Goal: Task Accomplishment & Management: Manage account settings

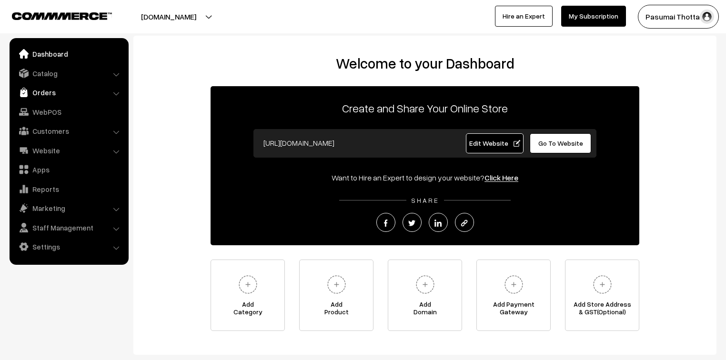
click at [53, 92] on link "Orders" at bounding box center [68, 92] width 113 height 17
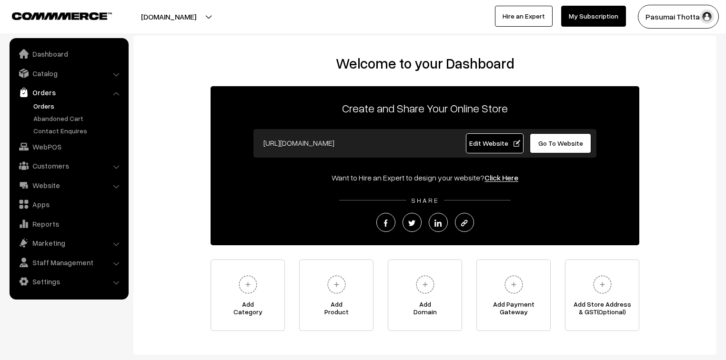
click at [50, 107] on link "Orders" at bounding box center [78, 106] width 94 height 10
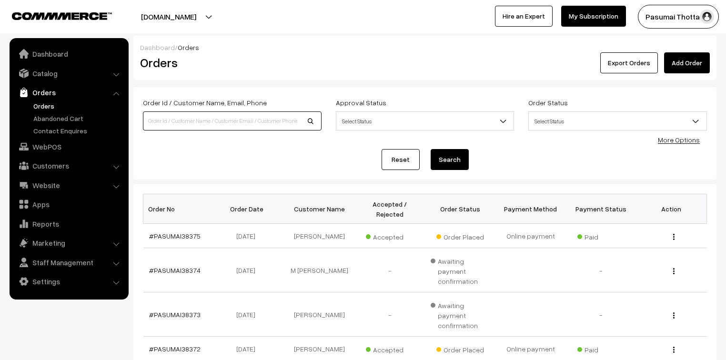
click at [173, 119] on input at bounding box center [232, 120] width 179 height 19
type input "8220852202"
click at [431, 149] on button "Search" at bounding box center [450, 159] width 38 height 21
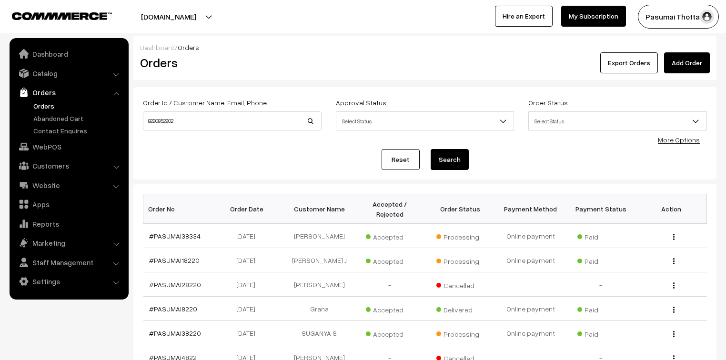
click at [43, 107] on link "Orders" at bounding box center [78, 106] width 94 height 10
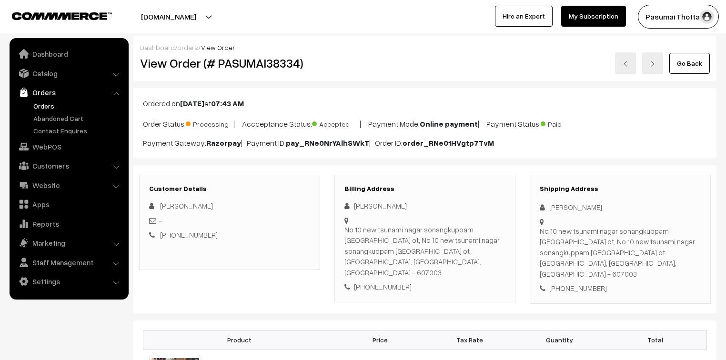
scroll to position [76, 0]
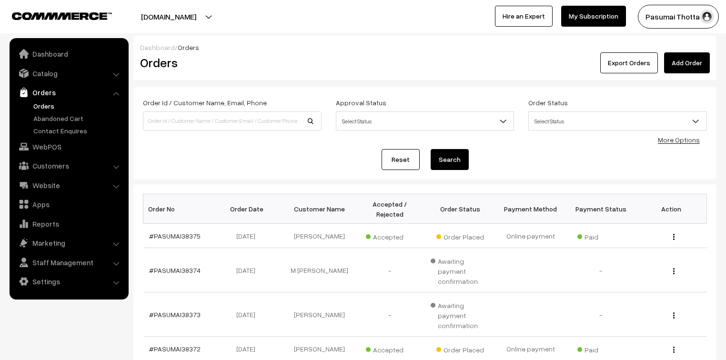
click at [691, 139] on link "More Options" at bounding box center [679, 140] width 42 height 8
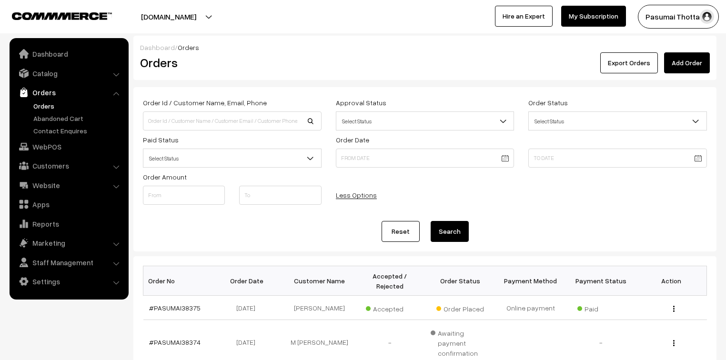
click at [212, 162] on span "Select Status" at bounding box center [232, 158] width 178 height 17
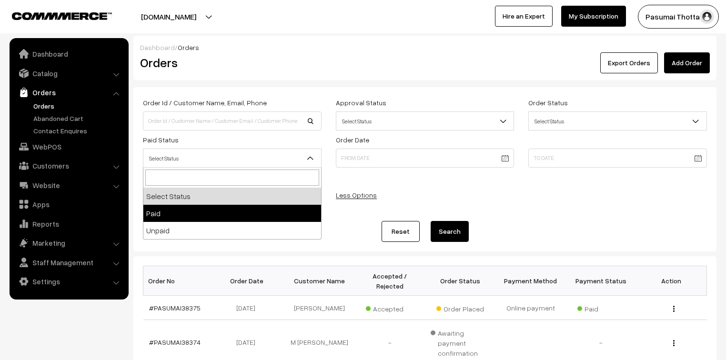
select select "1"
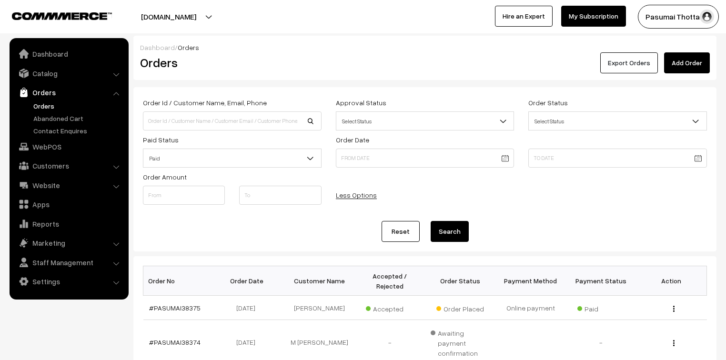
click at [629, 66] on button "Export Orders" at bounding box center [629, 62] width 58 height 21
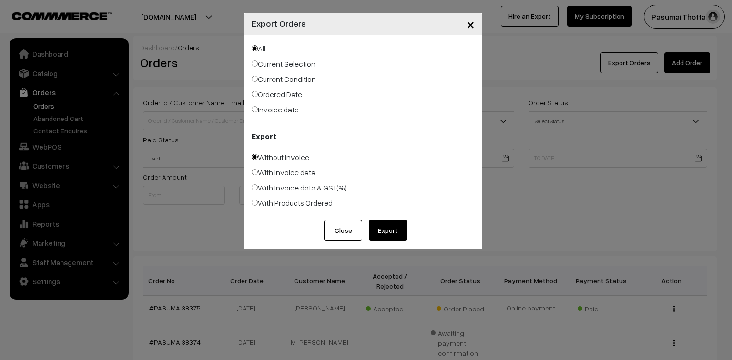
click at [284, 91] on label "Ordered Date" at bounding box center [277, 94] width 51 height 11
click at [258, 91] on input "Ordered Date" at bounding box center [255, 94] width 6 height 6
radio input "true"
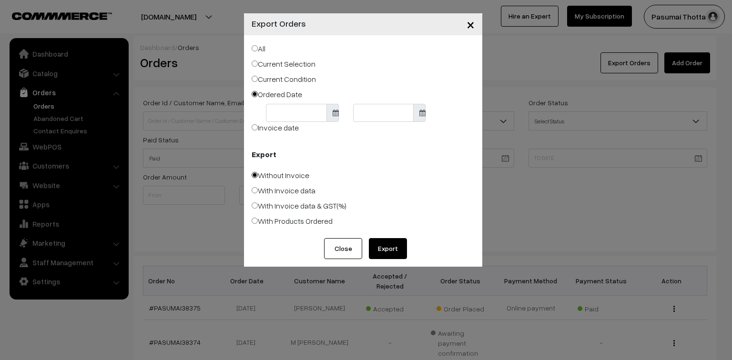
click at [297, 111] on body "Thank you for showing interest. Our team will call you shortly. Close pasumaith…" at bounding box center [366, 359] width 732 height 718
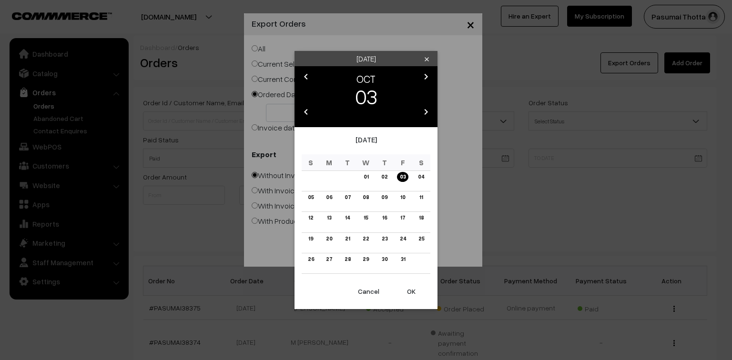
click at [304, 114] on icon "chevron_left" at bounding box center [305, 111] width 11 height 11
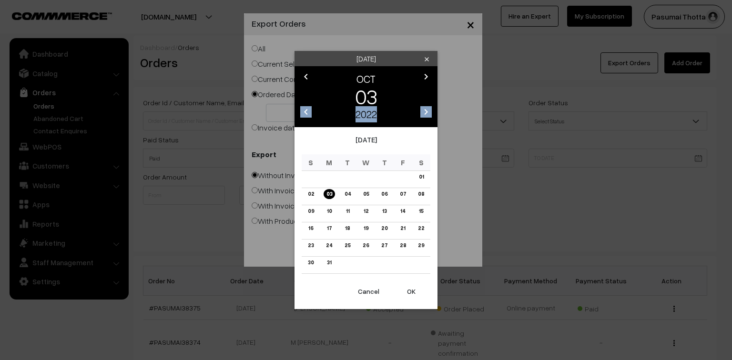
click at [426, 108] on icon "chevron_right" at bounding box center [425, 111] width 11 height 11
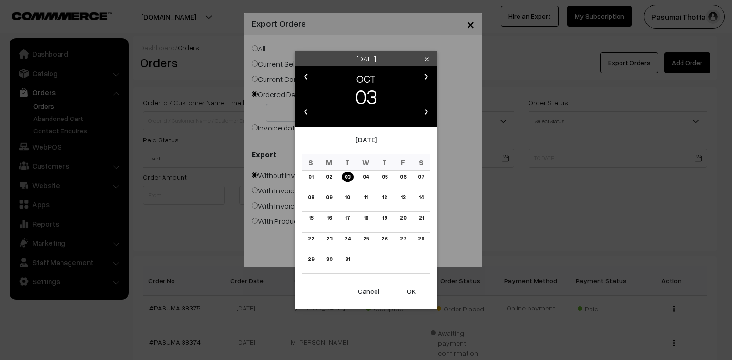
click at [426, 108] on icon "chevron_right" at bounding box center [425, 111] width 11 height 11
click at [305, 75] on icon "chevron_left" at bounding box center [305, 76] width 11 height 11
click at [344, 265] on td "30" at bounding box center [347, 263] width 19 height 20
click at [347, 262] on link "30" at bounding box center [347, 259] width 11 height 10
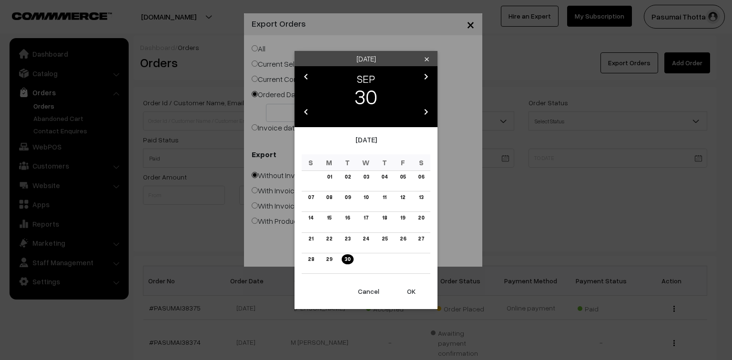
click at [413, 288] on button "OK" at bounding box center [411, 291] width 38 height 21
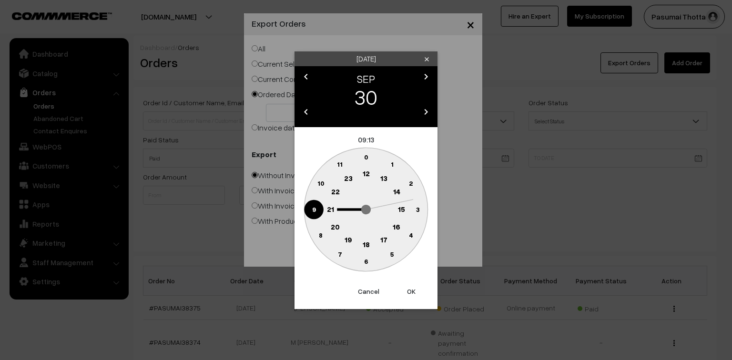
click at [413, 288] on button "OK" at bounding box center [411, 291] width 38 height 21
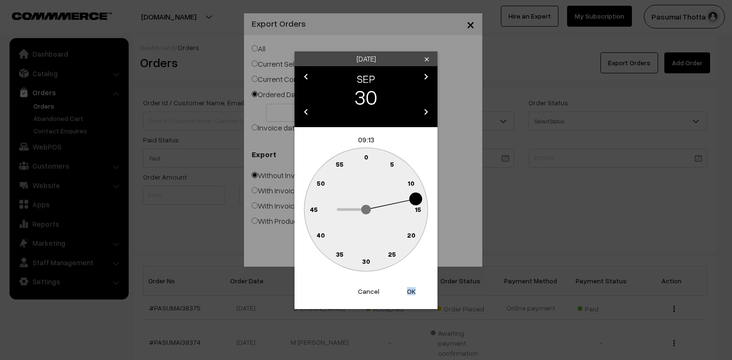
click at [413, 288] on button "OK" at bounding box center [411, 291] width 38 height 21
type input "30-09-2025"
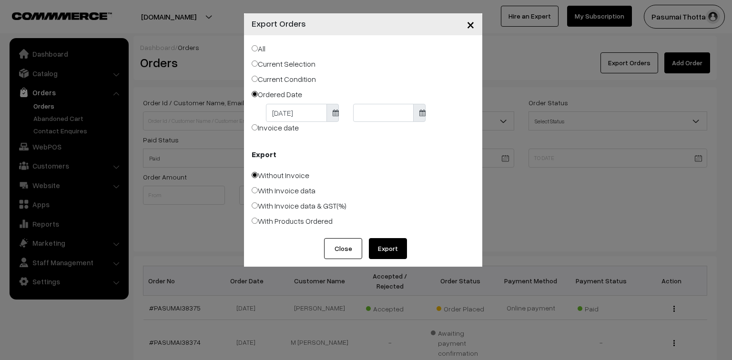
click at [375, 114] on body "Thank you for showing interest. Our team will call you shortly. Close pasumaith…" at bounding box center [366, 359] width 732 height 718
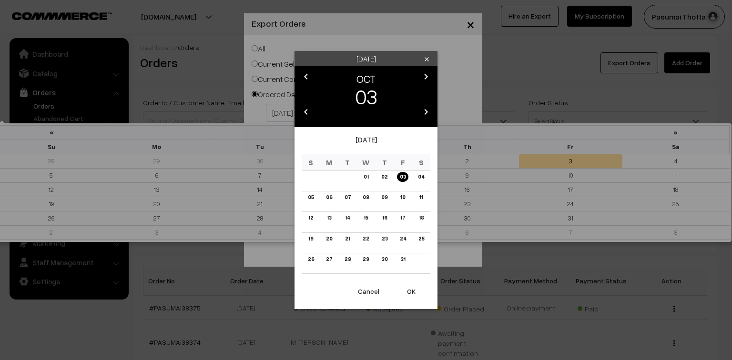
click at [410, 291] on button "OK" at bounding box center [411, 291] width 38 height 21
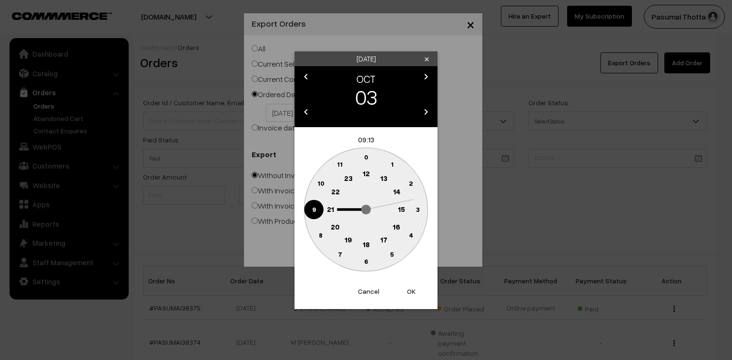
click at [410, 291] on button "OK" at bounding box center [411, 291] width 38 height 21
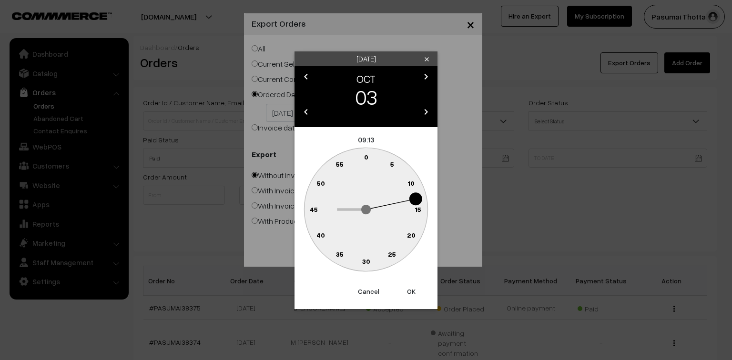
click at [410, 291] on button "OK" at bounding box center [411, 291] width 38 height 21
type input "03-10-2025"
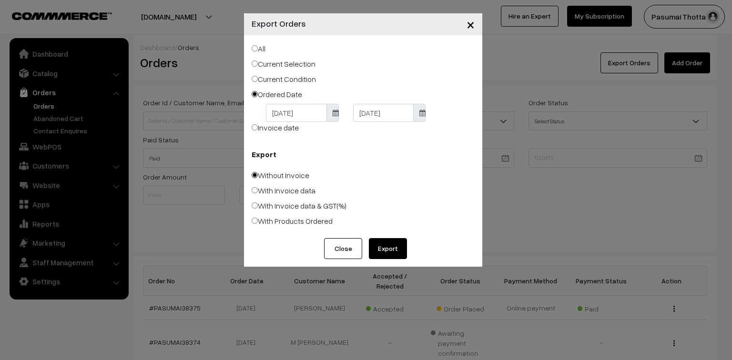
click at [384, 245] on button "Export" at bounding box center [388, 248] width 38 height 21
click at [472, 29] on span "×" at bounding box center [470, 24] width 8 height 18
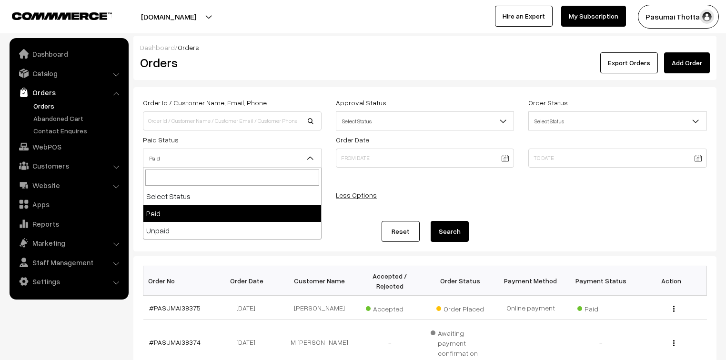
click at [238, 162] on span "Paid" at bounding box center [232, 158] width 178 height 17
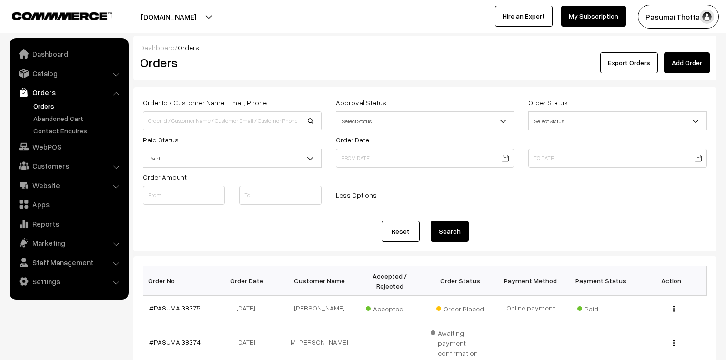
click at [450, 233] on button "Search" at bounding box center [450, 231] width 38 height 21
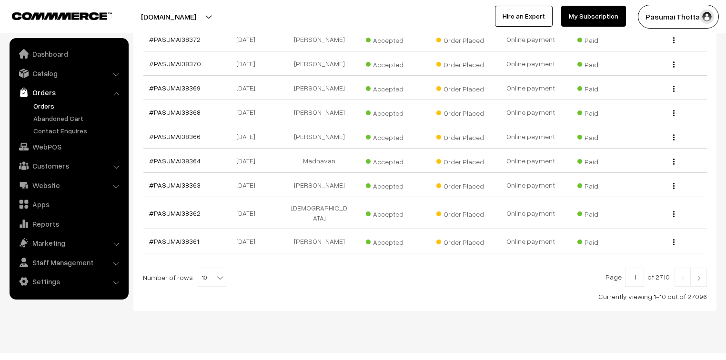
scroll to position [295, 0]
click at [215, 271] on b at bounding box center [220, 276] width 10 height 10
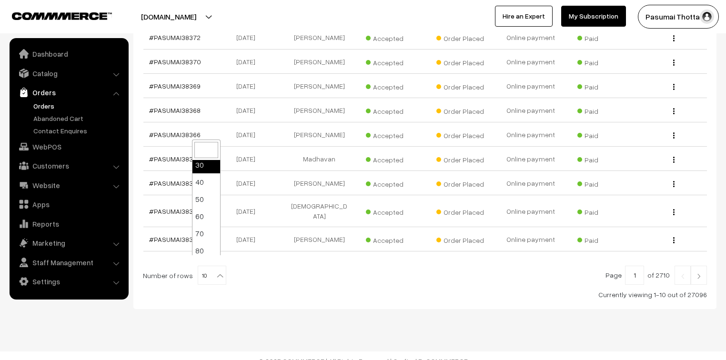
scroll to position [76, 0]
select select "100"
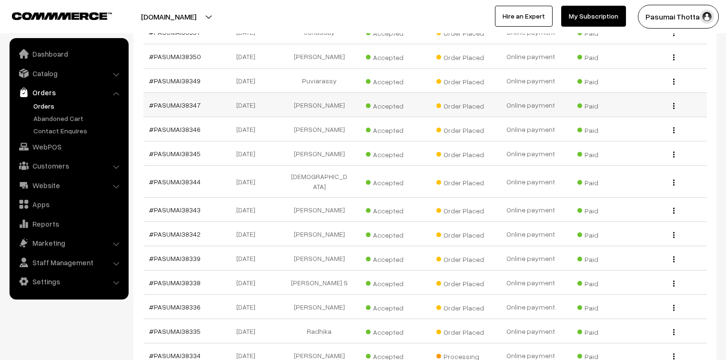
scroll to position [648, 0]
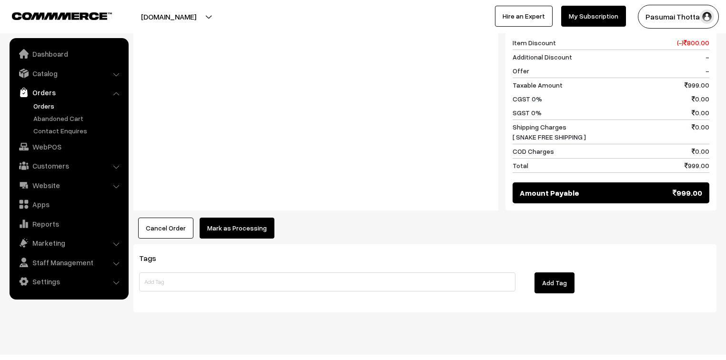
scroll to position [429, 0]
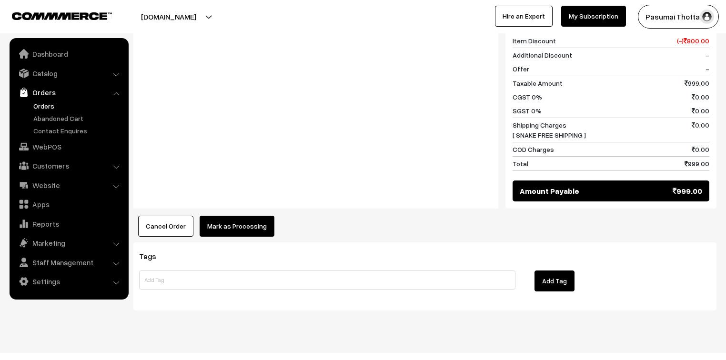
click at [263, 216] on button "Mark as Processing" at bounding box center [237, 226] width 75 height 21
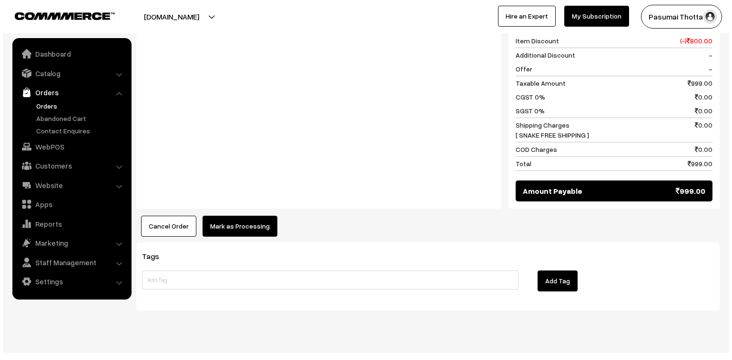
scroll to position [428, 0]
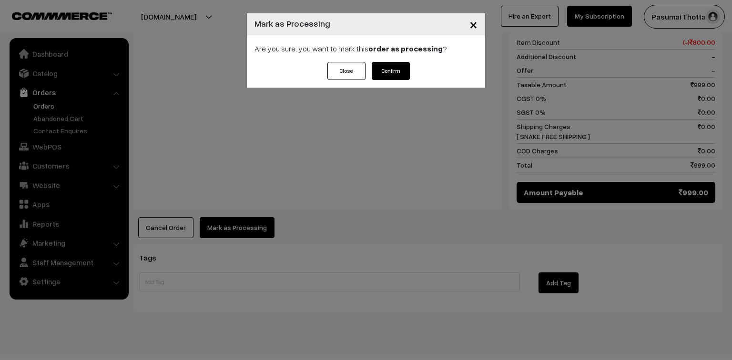
click at [391, 61] on div "Are you sure, you want to mark this order as processing ?" at bounding box center [366, 48] width 238 height 27
click at [381, 76] on button "Confirm" at bounding box center [391, 71] width 38 height 18
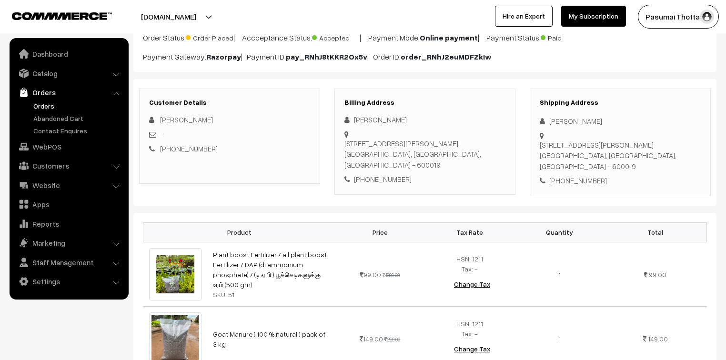
scroll to position [114, 0]
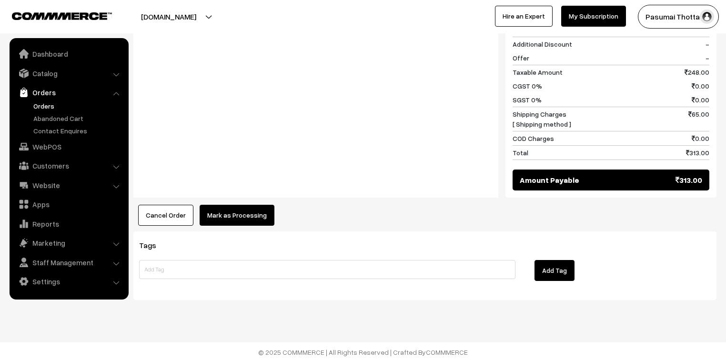
click at [232, 213] on button "Mark as Processing" at bounding box center [237, 215] width 75 height 21
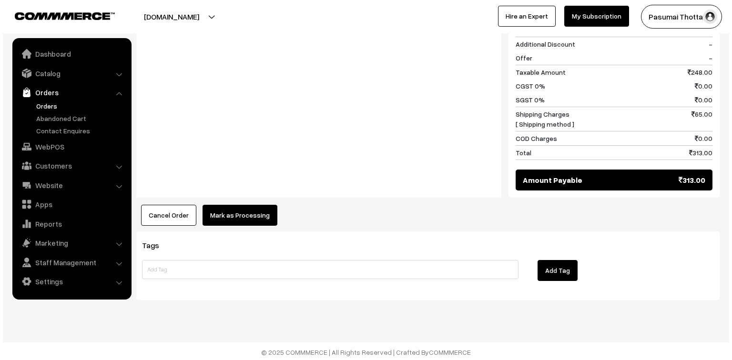
scroll to position [505, 0]
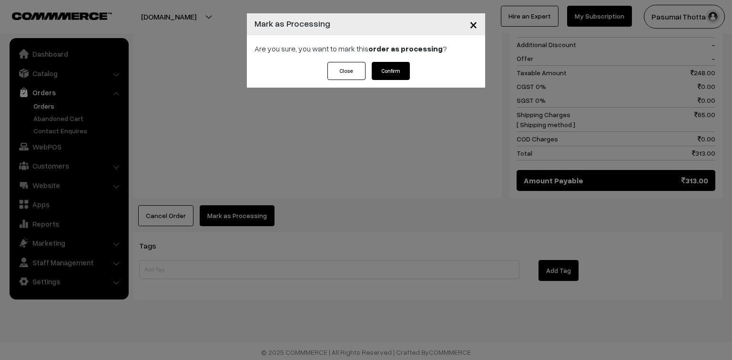
click at [405, 67] on button "Confirm" at bounding box center [391, 71] width 38 height 18
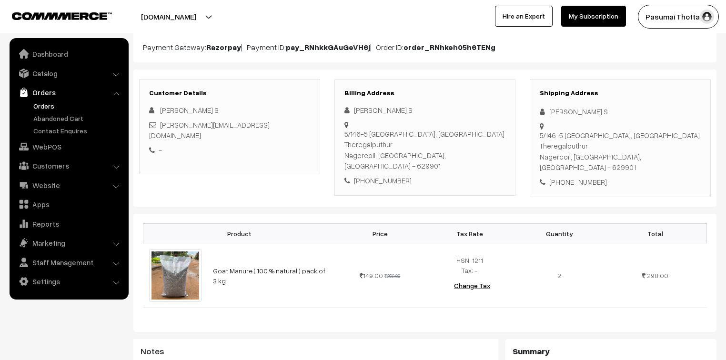
scroll to position [152, 0]
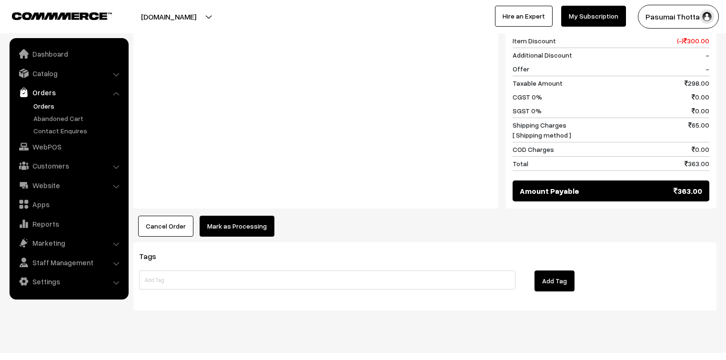
click at [236, 217] on button "Mark as Processing" at bounding box center [237, 226] width 75 height 21
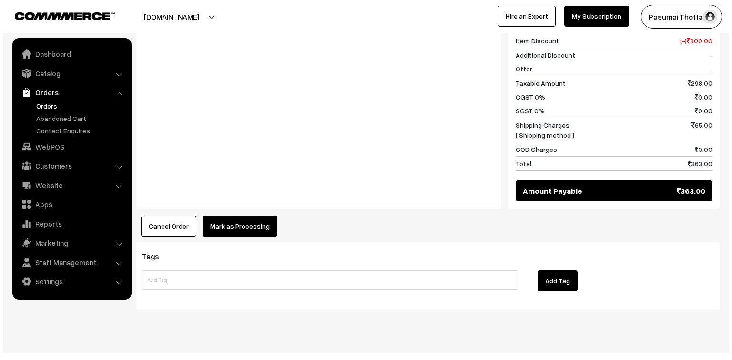
scroll to position [440, 0]
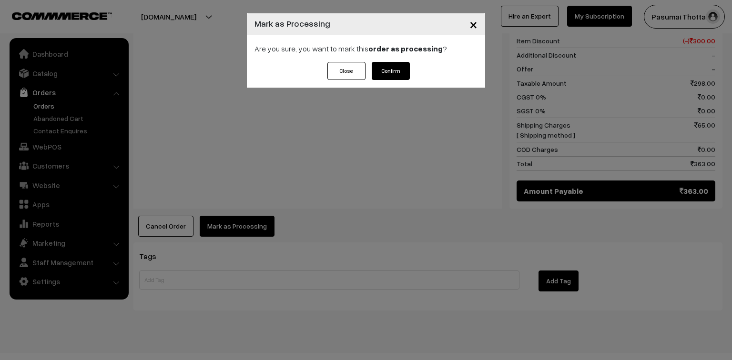
click at [388, 69] on button "Confirm" at bounding box center [391, 71] width 38 height 18
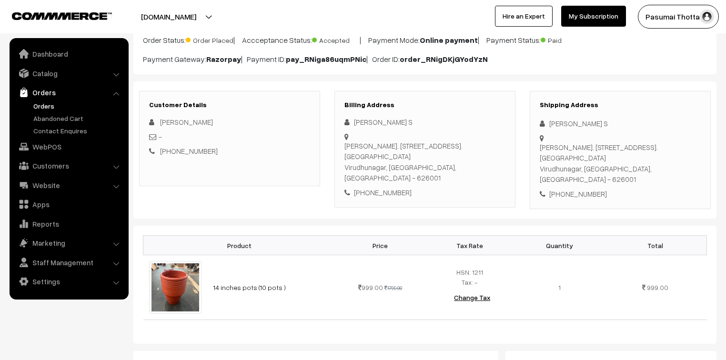
scroll to position [114, 0]
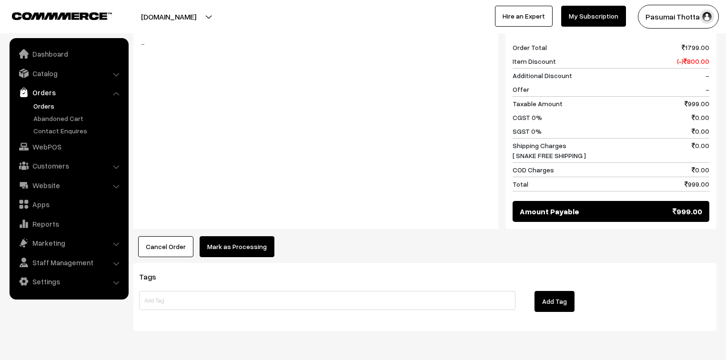
click at [248, 236] on button "Mark as Processing" at bounding box center [237, 246] width 75 height 21
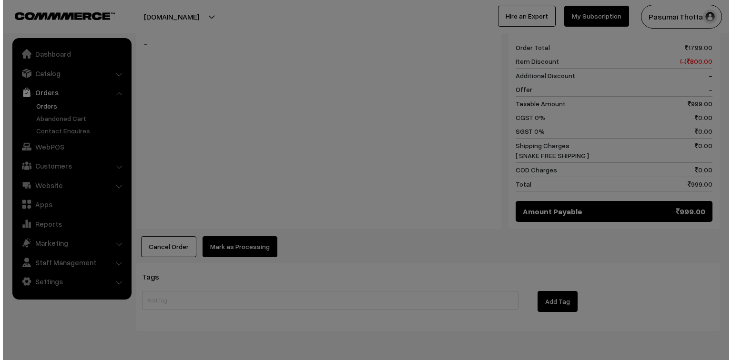
scroll to position [420, 0]
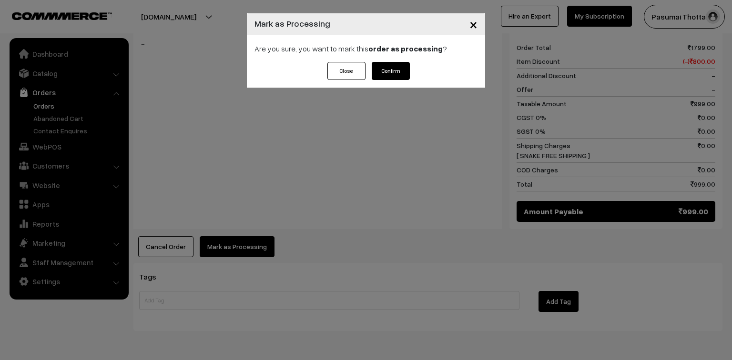
click at [406, 69] on button "Confirm" at bounding box center [391, 71] width 38 height 18
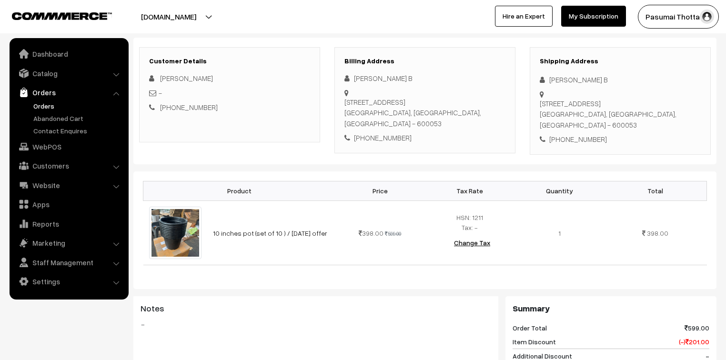
scroll to position [114, 0]
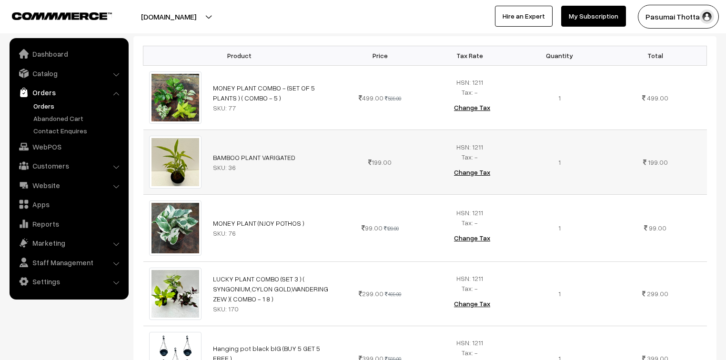
scroll to position [267, 0]
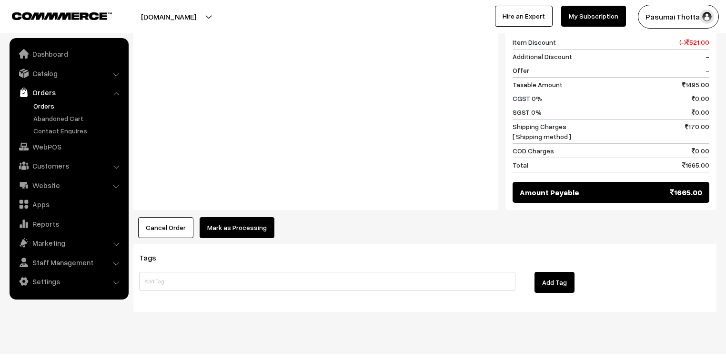
click at [229, 217] on button "Mark as Processing" at bounding box center [237, 227] width 75 height 21
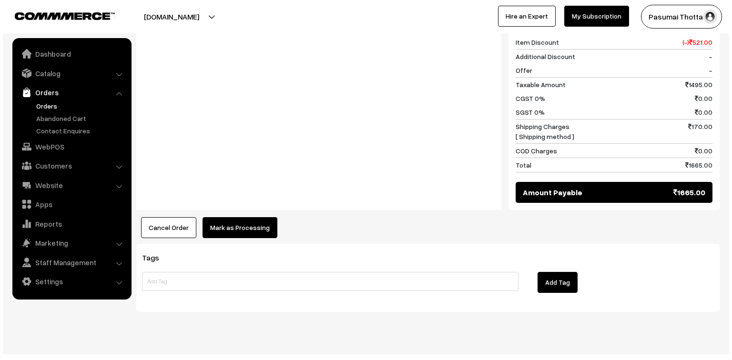
scroll to position [691, 0]
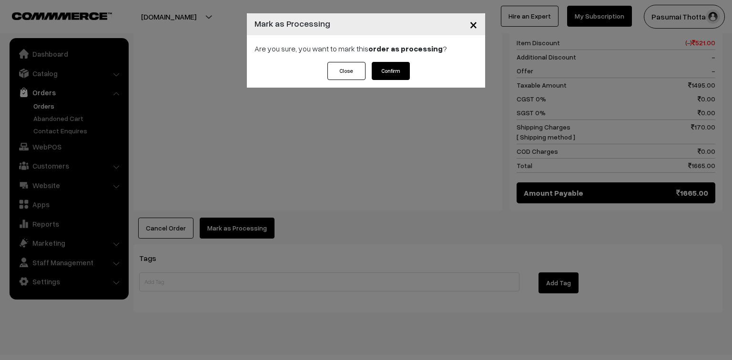
click at [391, 68] on button "Confirm" at bounding box center [391, 71] width 38 height 18
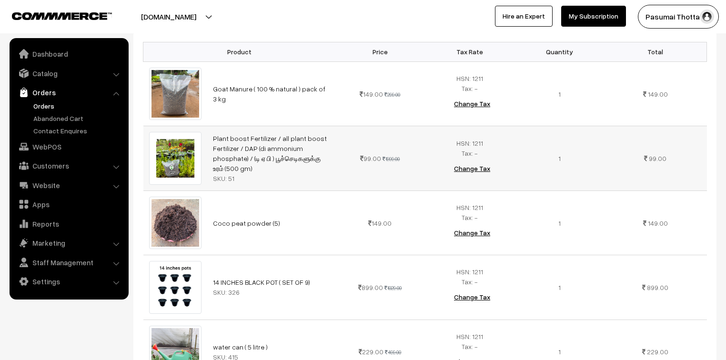
scroll to position [419, 0]
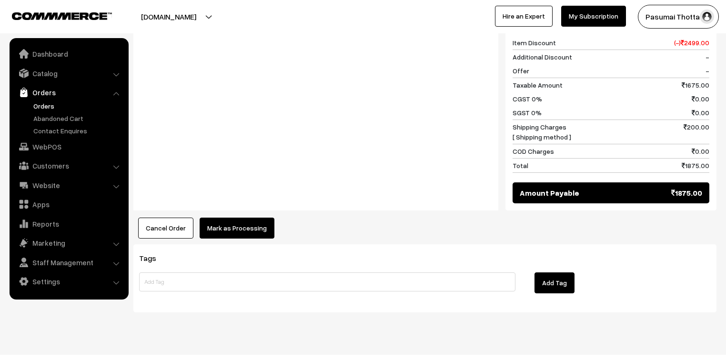
click at [242, 218] on button "Mark as Processing" at bounding box center [237, 228] width 75 height 21
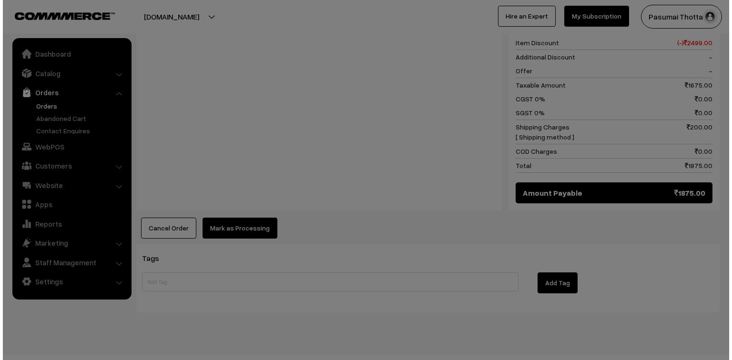
scroll to position [753, 0]
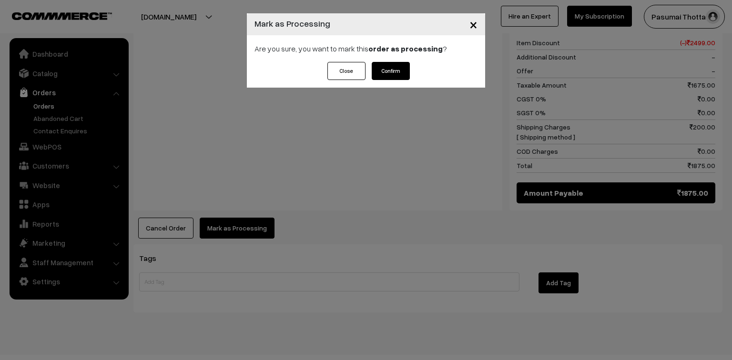
click at [386, 72] on button "Confirm" at bounding box center [391, 71] width 38 height 18
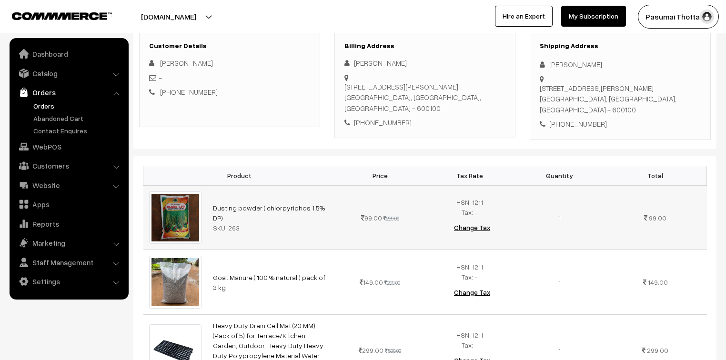
scroll to position [229, 0]
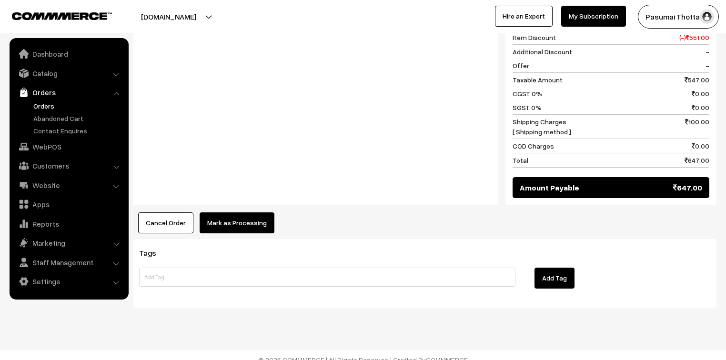
click at [220, 212] on button "Mark as Processing" at bounding box center [237, 222] width 75 height 21
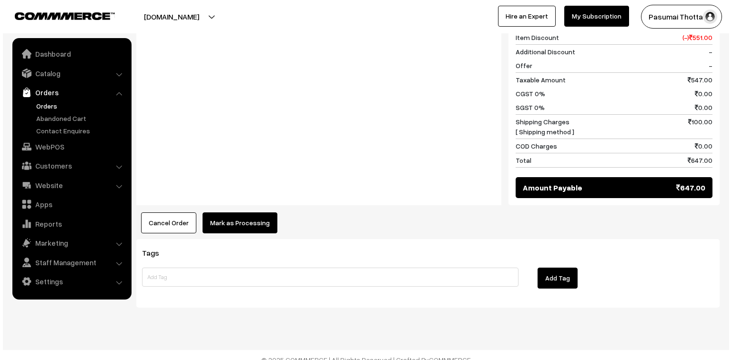
scroll to position [570, 0]
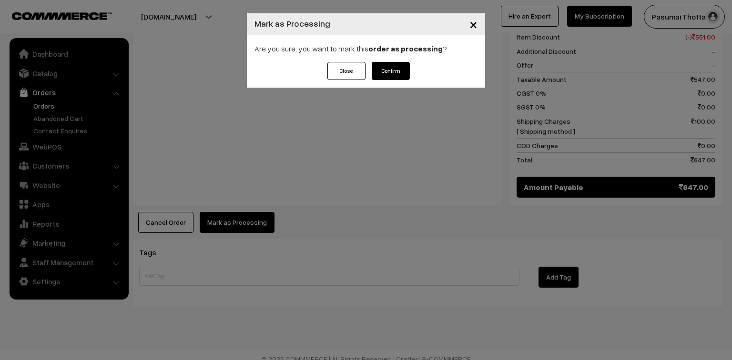
click at [404, 78] on button "Confirm" at bounding box center [391, 71] width 38 height 18
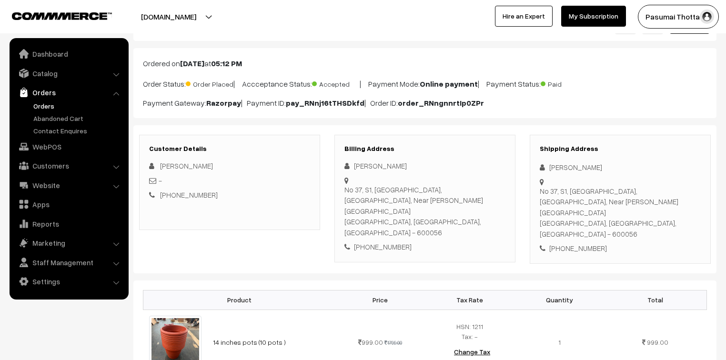
scroll to position [114, 0]
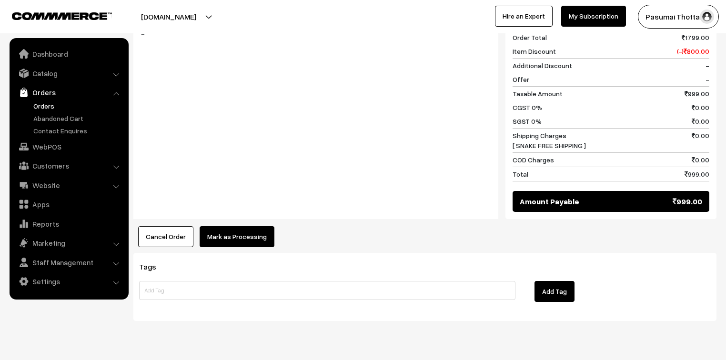
click at [244, 226] on button "Mark as Processing" at bounding box center [237, 236] width 75 height 21
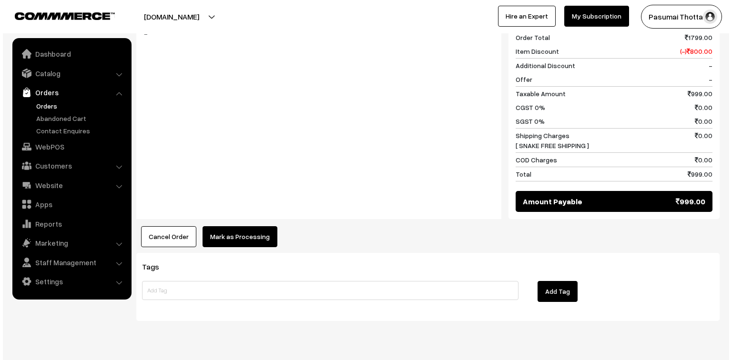
scroll to position [440, 0]
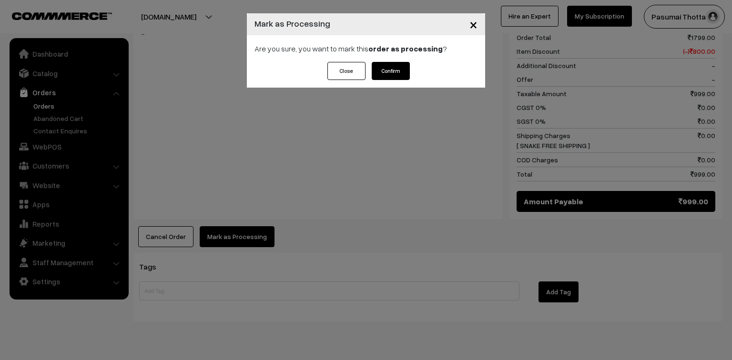
click at [408, 69] on button "Confirm" at bounding box center [391, 71] width 38 height 18
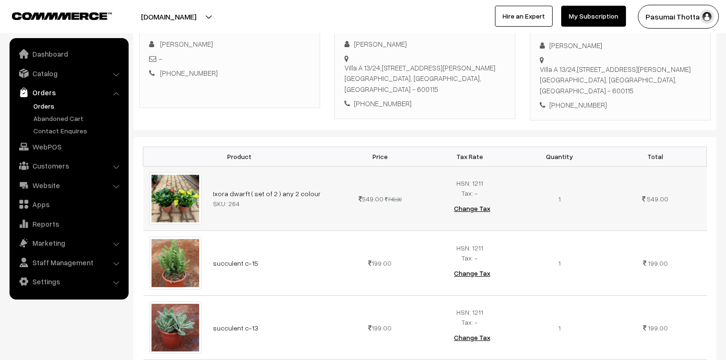
scroll to position [267, 0]
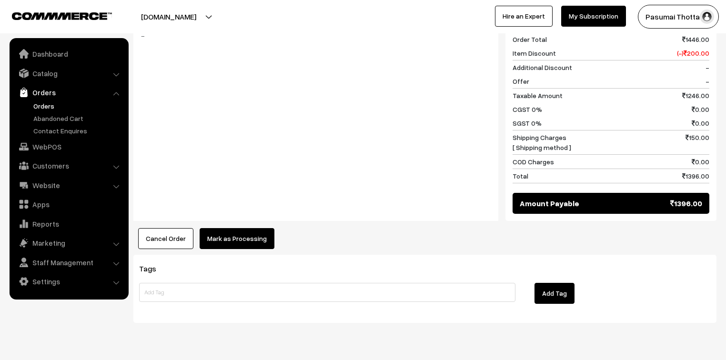
click at [243, 228] on button "Mark as Processing" at bounding box center [237, 238] width 75 height 21
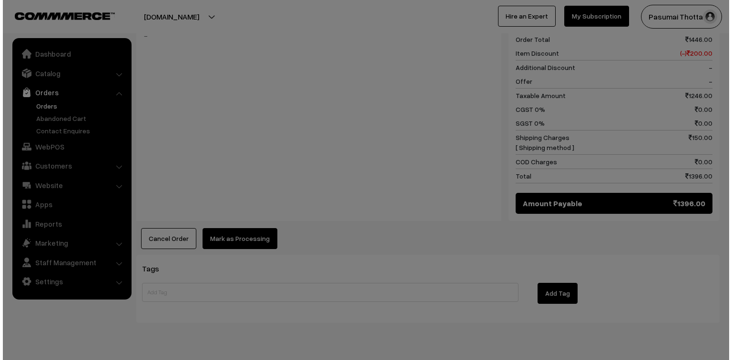
scroll to position [612, 0]
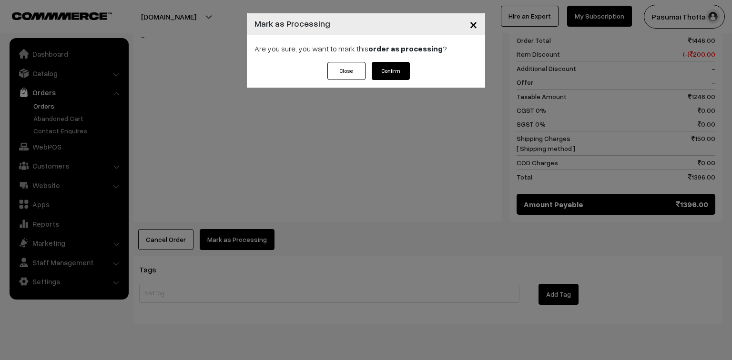
click at [381, 70] on button "Confirm" at bounding box center [391, 71] width 38 height 18
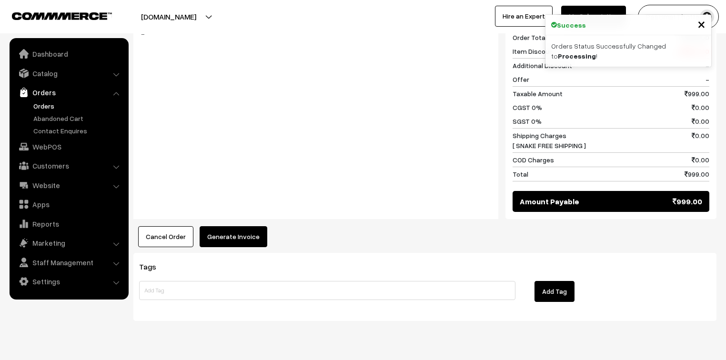
click at [246, 226] on button "Generate Invoice" at bounding box center [234, 236] width 68 height 21
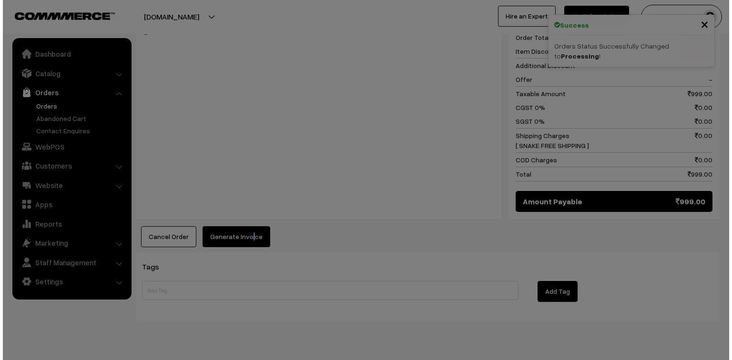
scroll to position [440, 0]
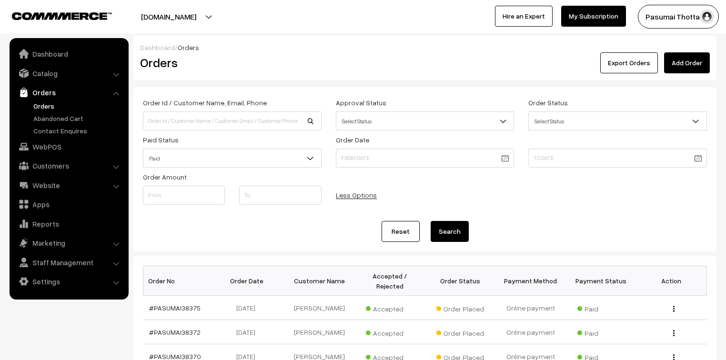
scroll to position [648, 0]
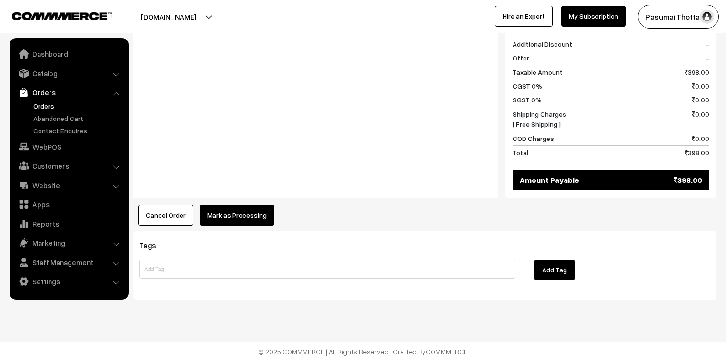
click at [234, 214] on button "Mark as Processing" at bounding box center [237, 215] width 75 height 21
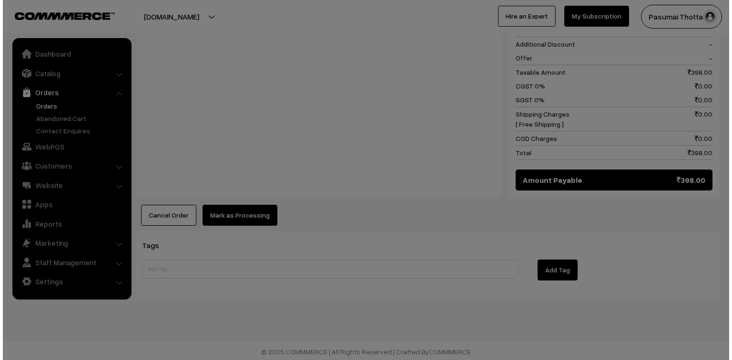
scroll to position [440, 0]
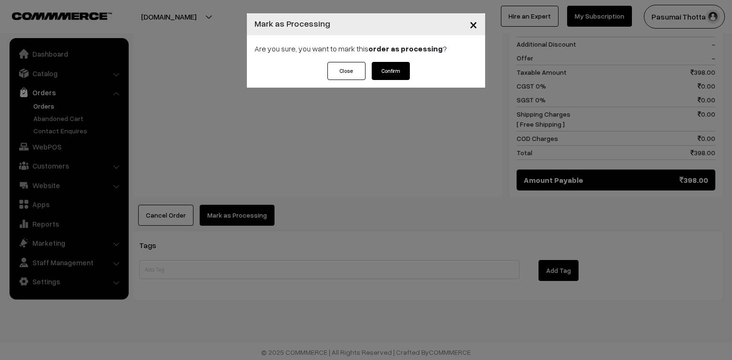
click at [387, 69] on button "Confirm" at bounding box center [391, 71] width 38 height 18
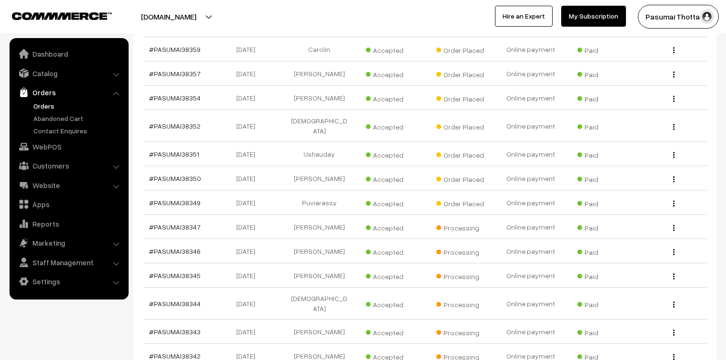
scroll to position [495, 0]
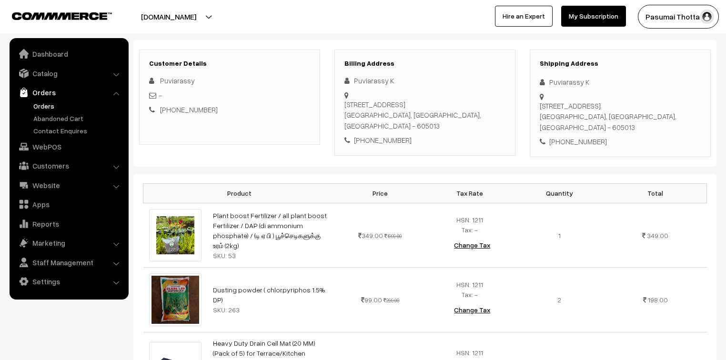
scroll to position [76, 0]
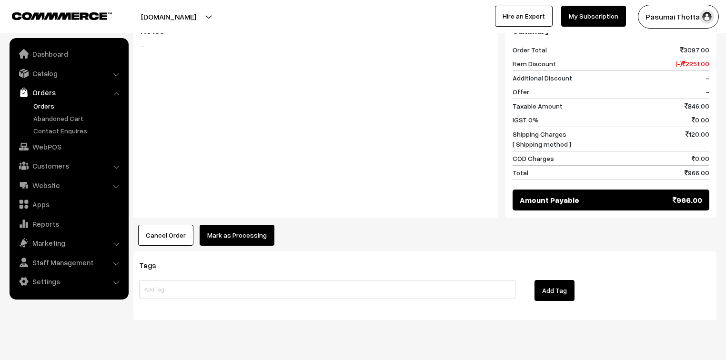
click at [256, 225] on button "Mark as Processing" at bounding box center [237, 235] width 75 height 21
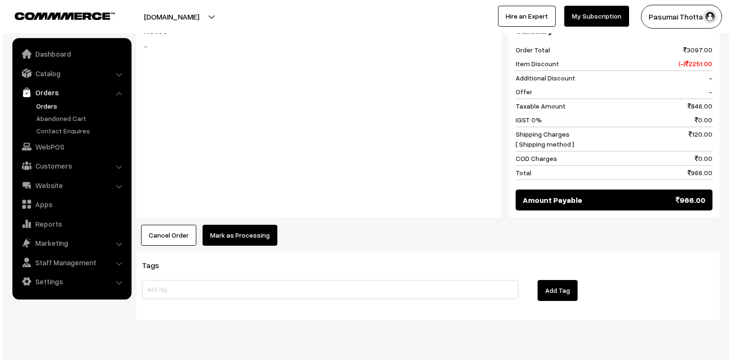
scroll to position [544, 0]
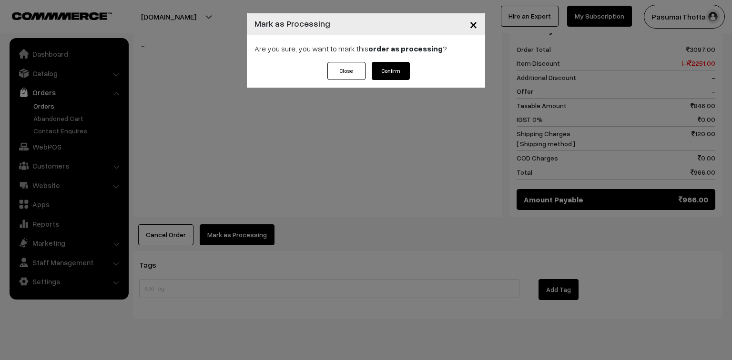
click at [365, 65] on div "Close Confirm" at bounding box center [366, 71] width 87 height 18
click at [390, 72] on button "Confirm" at bounding box center [391, 71] width 38 height 18
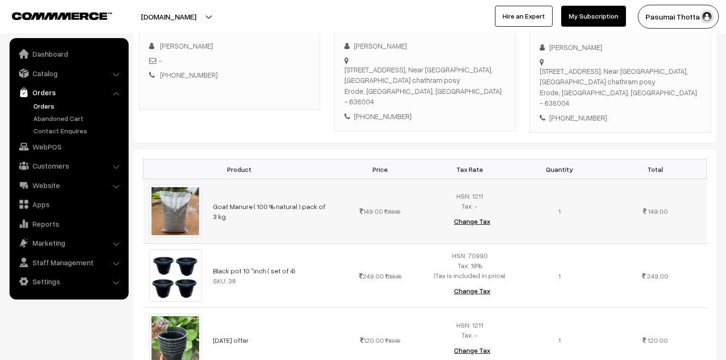
scroll to position [152, 0]
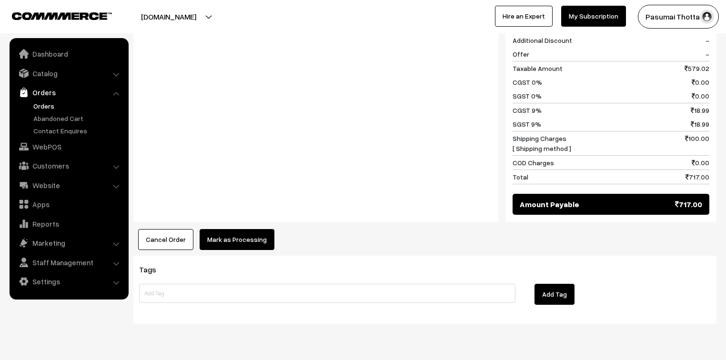
click at [244, 229] on button "Mark as Processing" at bounding box center [237, 239] width 75 height 21
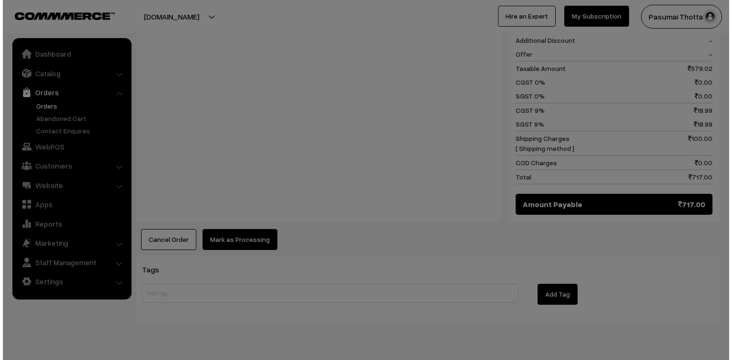
scroll to position [650, 0]
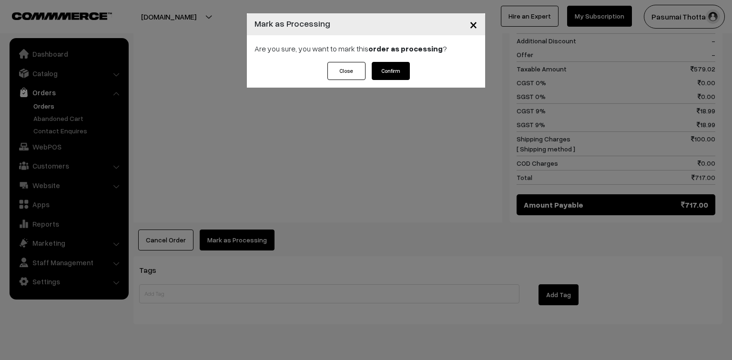
click at [411, 71] on div "Close Confirm" at bounding box center [366, 75] width 238 height 26
click at [395, 72] on button "Confirm" at bounding box center [391, 71] width 38 height 18
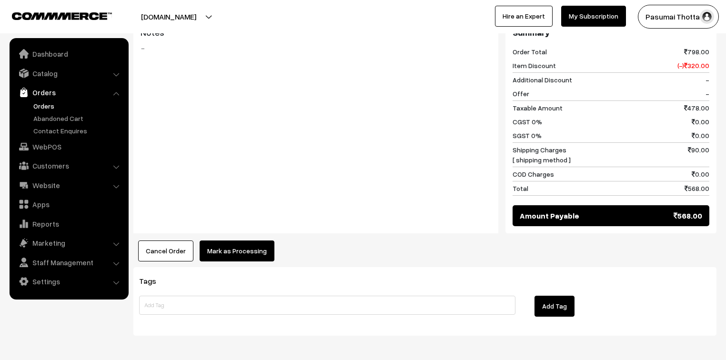
scroll to position [504, 0]
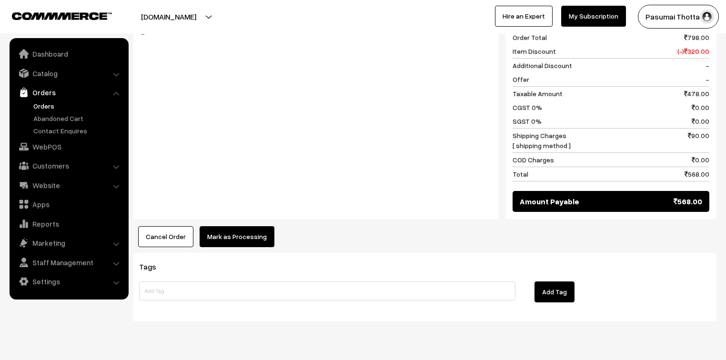
click at [241, 226] on button "Mark as Processing" at bounding box center [237, 236] width 75 height 21
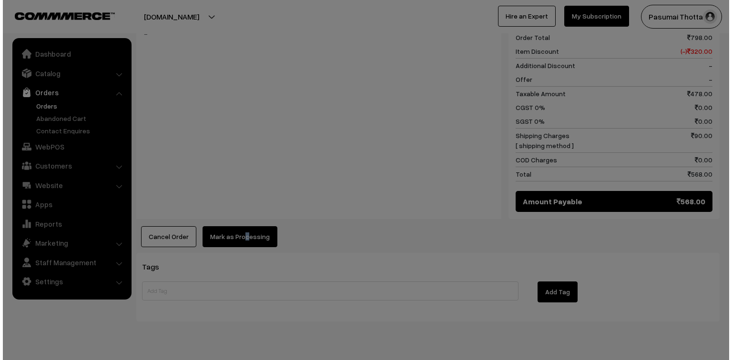
scroll to position [505, 0]
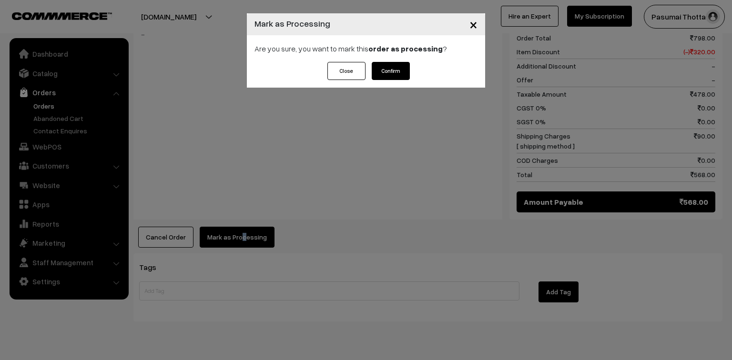
click at [384, 67] on button "Confirm" at bounding box center [391, 71] width 38 height 18
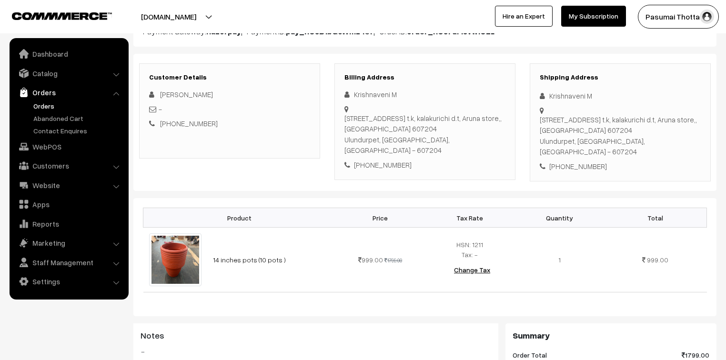
scroll to position [152, 0]
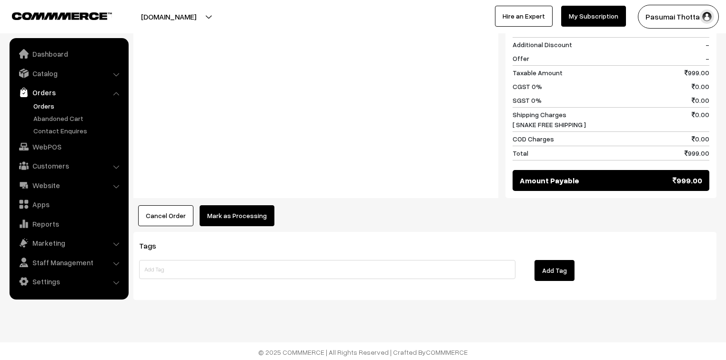
click at [244, 206] on button "Mark as Processing" at bounding box center [237, 215] width 75 height 21
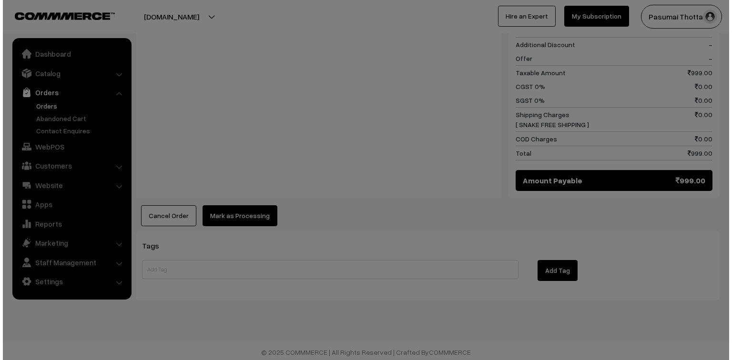
scroll to position [440, 0]
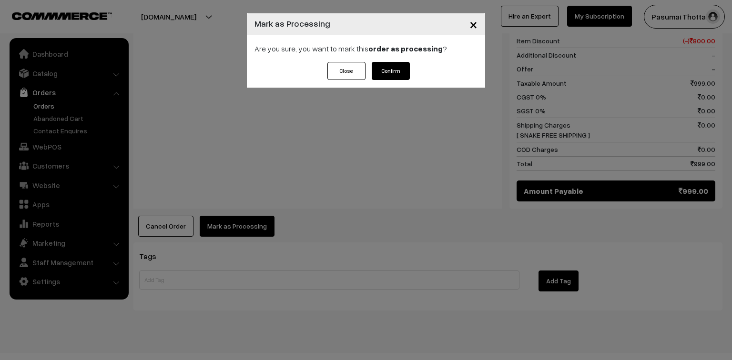
click at [393, 71] on button "Confirm" at bounding box center [391, 71] width 38 height 18
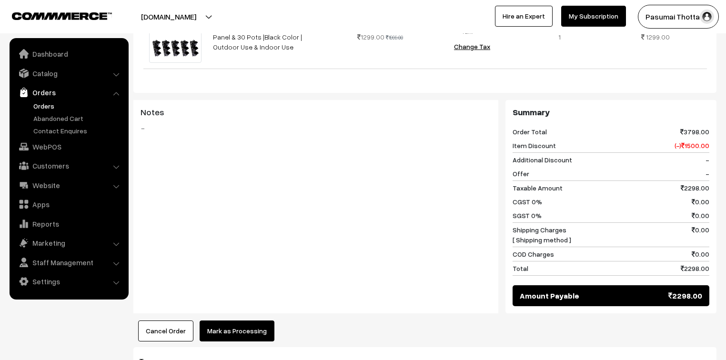
scroll to position [419, 0]
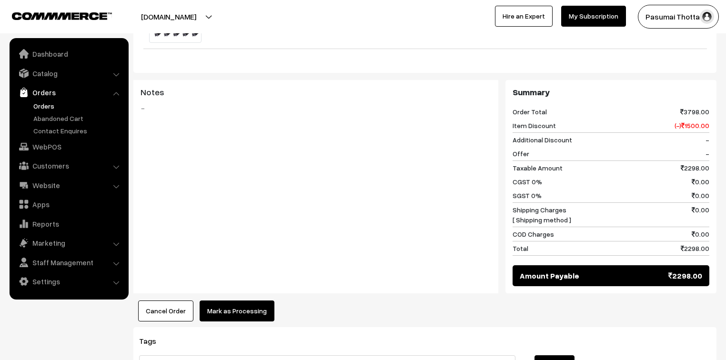
click at [240, 301] on button "Mark as Processing" at bounding box center [237, 311] width 75 height 21
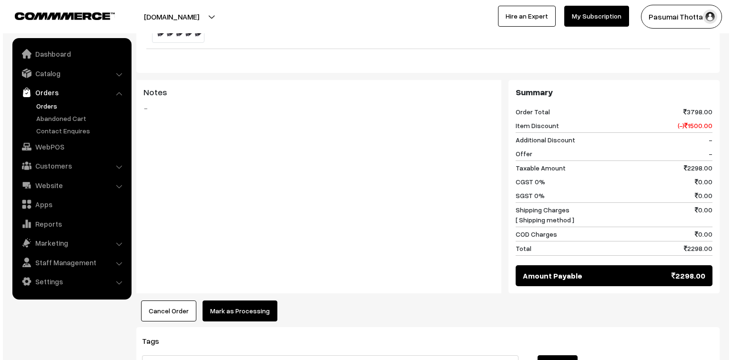
scroll to position [420, 0]
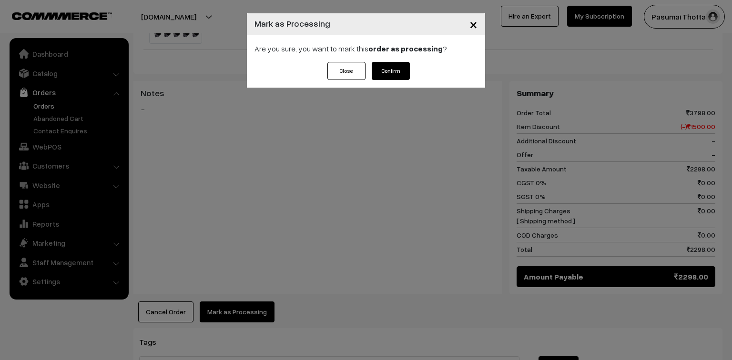
click at [410, 69] on div "Close Confirm" at bounding box center [366, 75] width 238 height 26
click at [395, 70] on button "Confirm" at bounding box center [391, 71] width 38 height 18
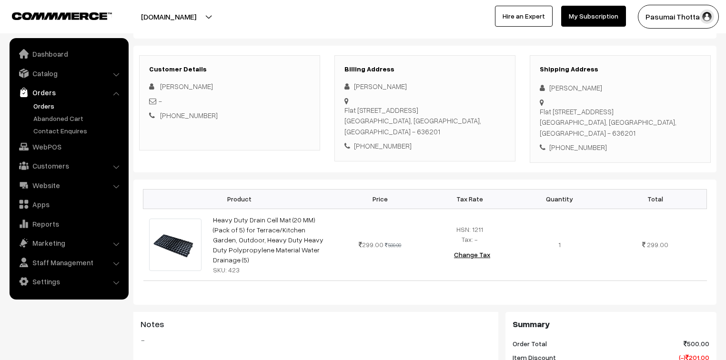
scroll to position [76, 0]
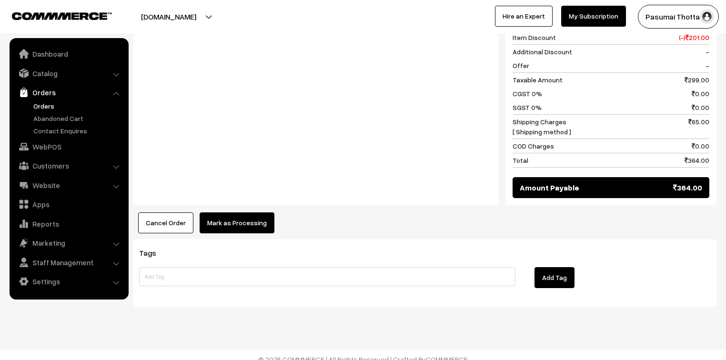
click at [234, 215] on button "Mark as Processing" at bounding box center [237, 222] width 75 height 21
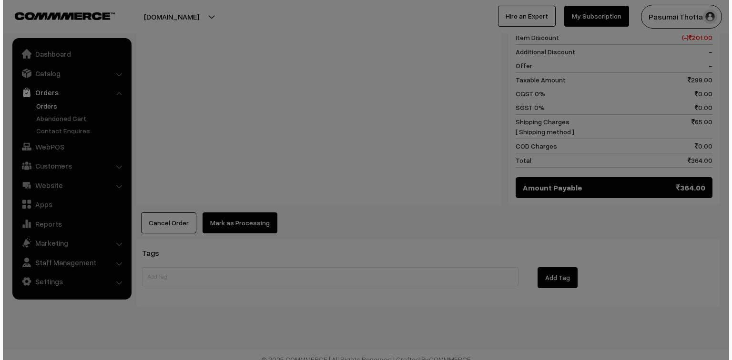
scroll to position [440, 0]
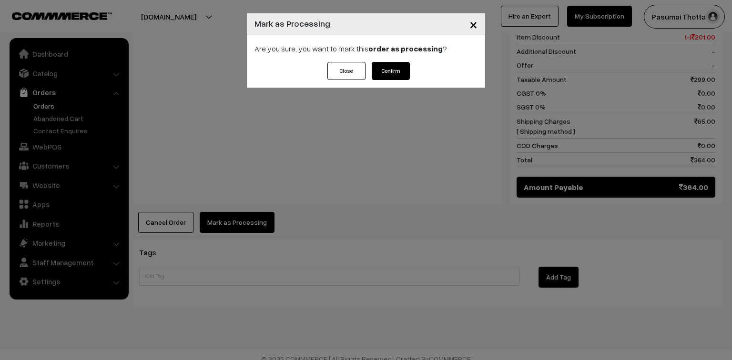
click at [379, 72] on button "Confirm" at bounding box center [391, 71] width 38 height 18
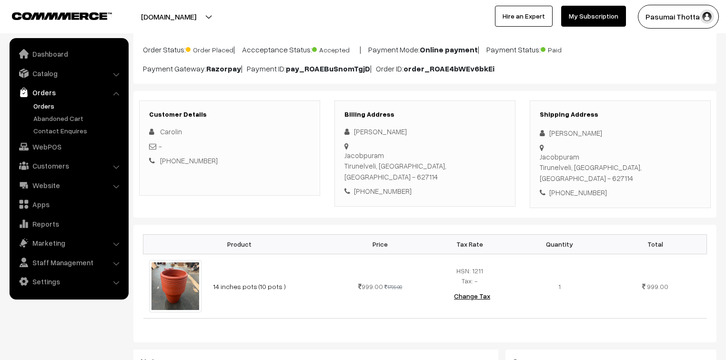
scroll to position [114, 0]
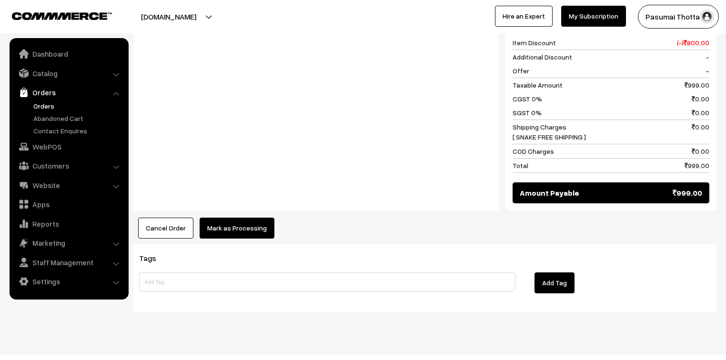
drag, startPoint x: 267, startPoint y: 212, endPoint x: 252, endPoint y: 210, distance: 15.8
click at [252, 218] on button "Mark as Processing" at bounding box center [237, 228] width 75 height 21
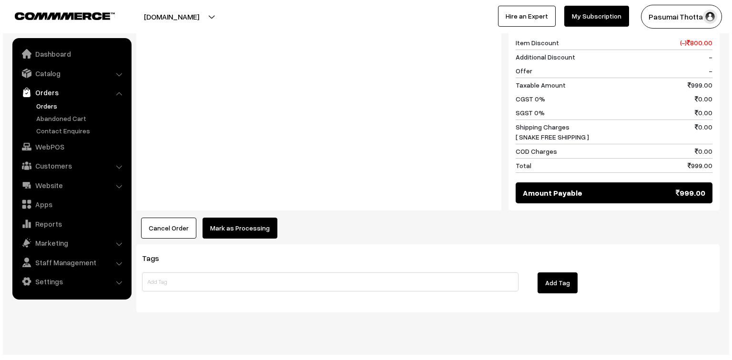
scroll to position [428, 0]
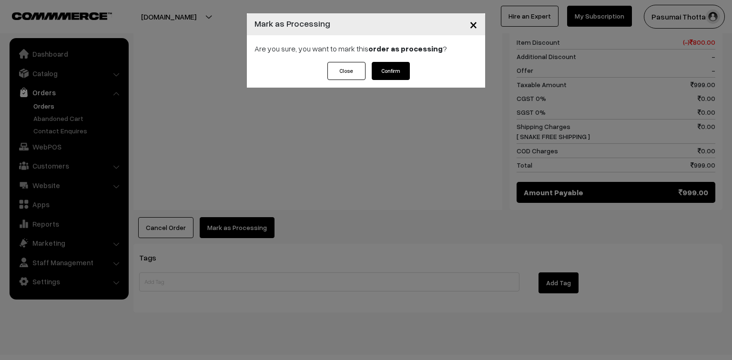
click at [250, 209] on div "× Mark as Processing Are you sure, you want to mark this order as processing ? …" at bounding box center [366, 180] width 732 height 360
click at [390, 71] on button "Confirm" at bounding box center [391, 71] width 38 height 18
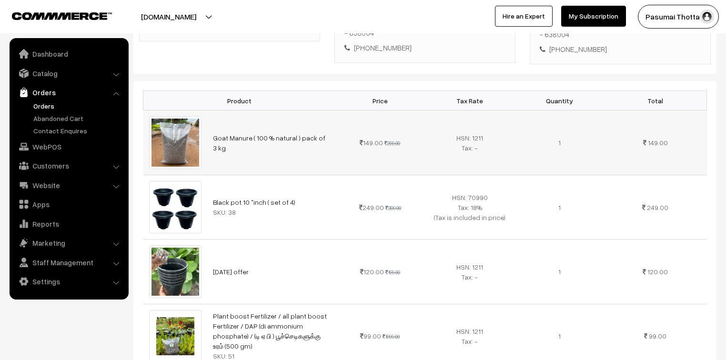
scroll to position [419, 0]
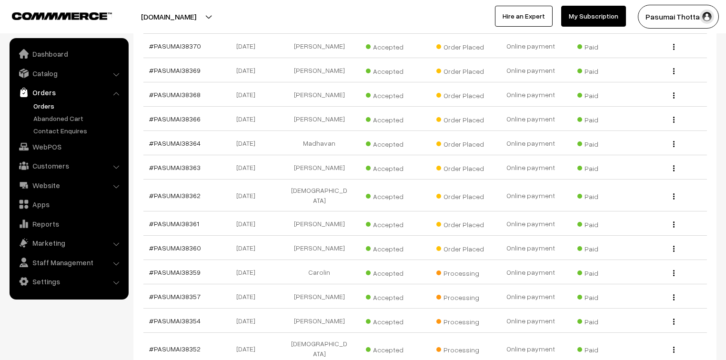
scroll to position [305, 0]
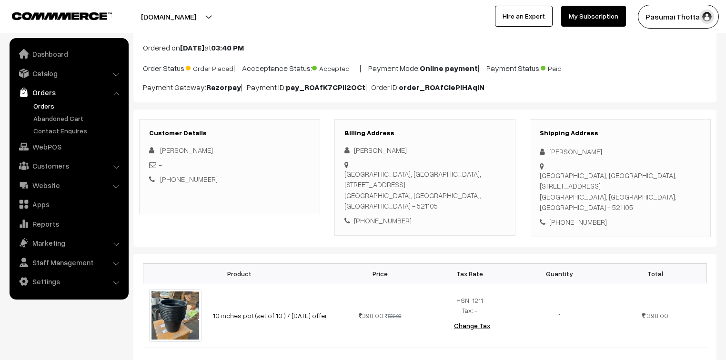
scroll to position [114, 0]
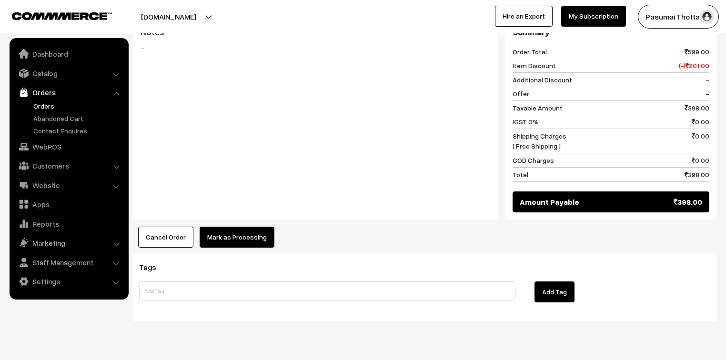
click at [218, 227] on button "Mark as Processing" at bounding box center [237, 237] width 75 height 21
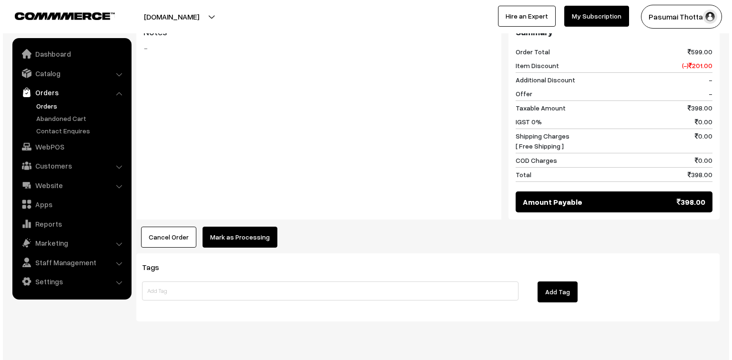
scroll to position [414, 0]
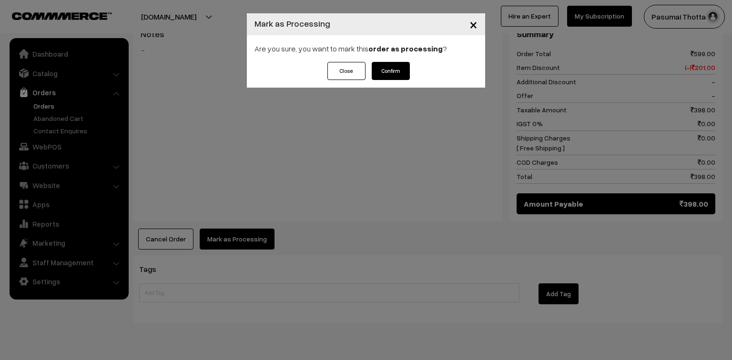
click at [389, 76] on button "Confirm" at bounding box center [391, 71] width 38 height 18
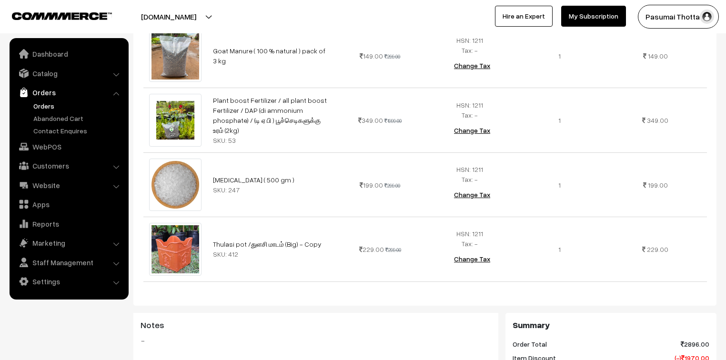
scroll to position [343, 0]
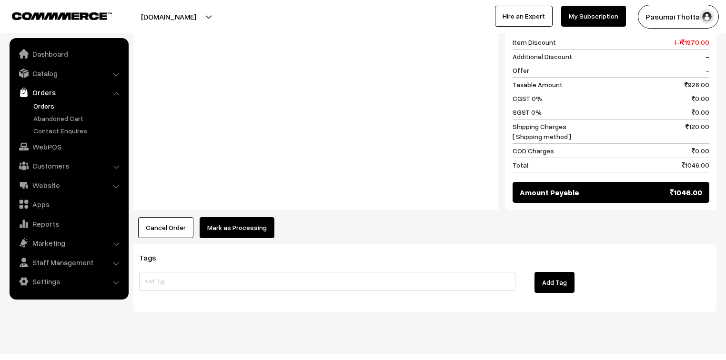
click at [237, 221] on button "Mark as Processing" at bounding box center [237, 227] width 75 height 21
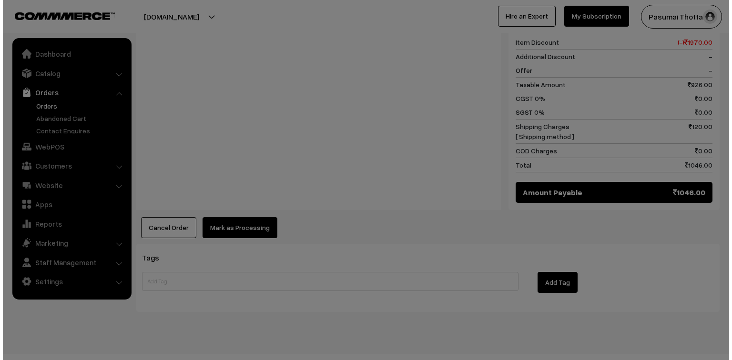
scroll to position [623, 0]
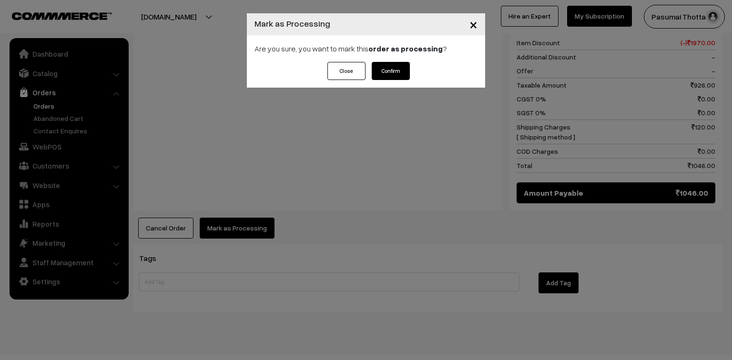
click at [398, 68] on button "Confirm" at bounding box center [391, 71] width 38 height 18
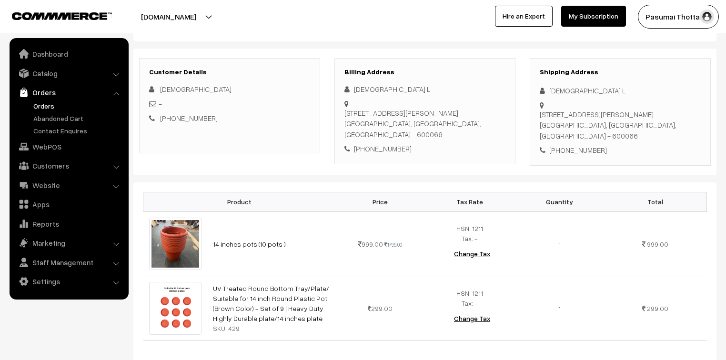
scroll to position [114, 0]
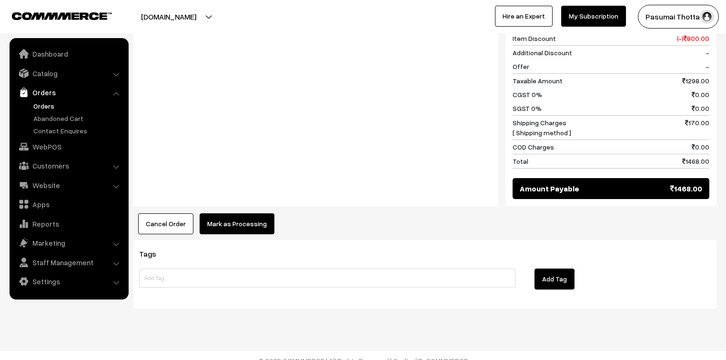
click at [255, 230] on button "Mark as Processing" at bounding box center [237, 223] width 75 height 21
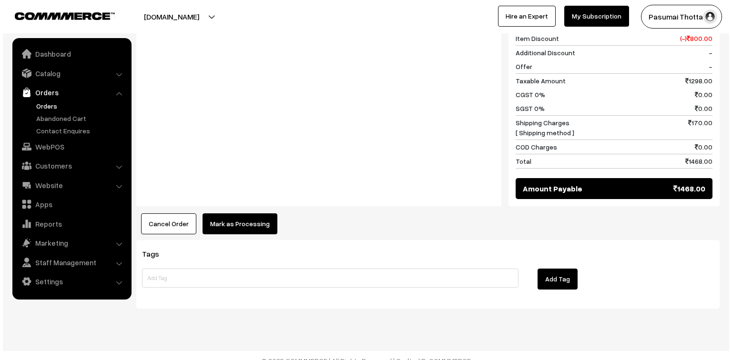
scroll to position [496, 0]
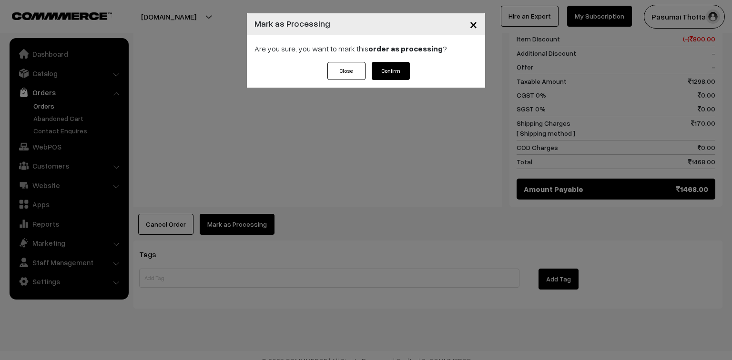
click at [385, 64] on button "Confirm" at bounding box center [391, 71] width 38 height 18
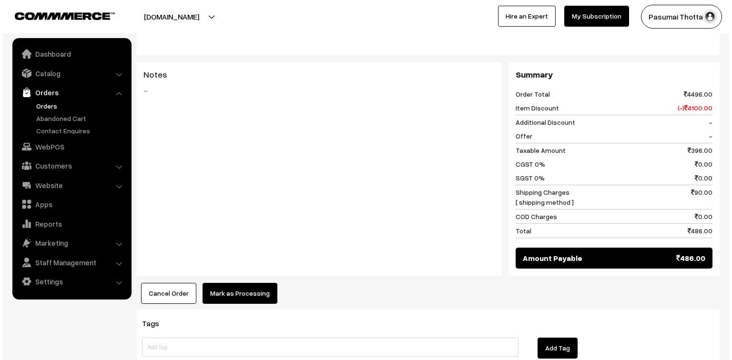
scroll to position [534, 0]
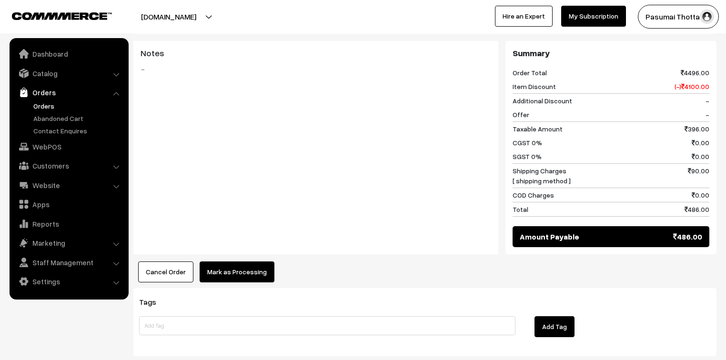
click at [244, 262] on button "Mark as Processing" at bounding box center [237, 272] width 75 height 21
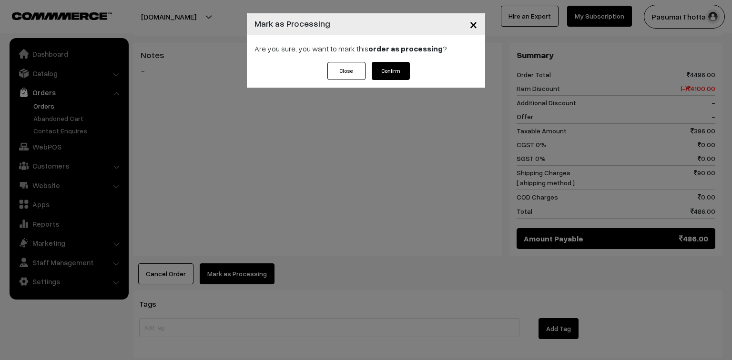
click at [386, 72] on button "Confirm" at bounding box center [391, 71] width 38 height 18
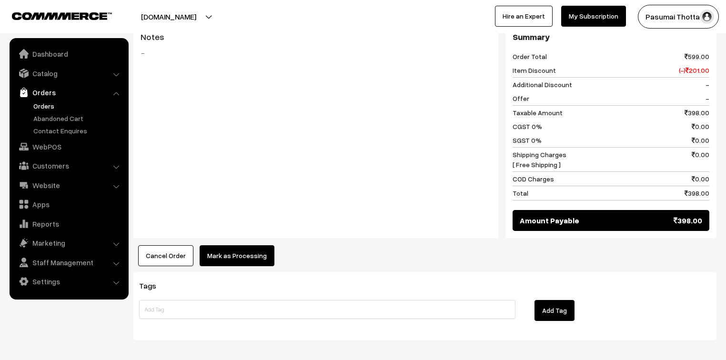
scroll to position [440, 0]
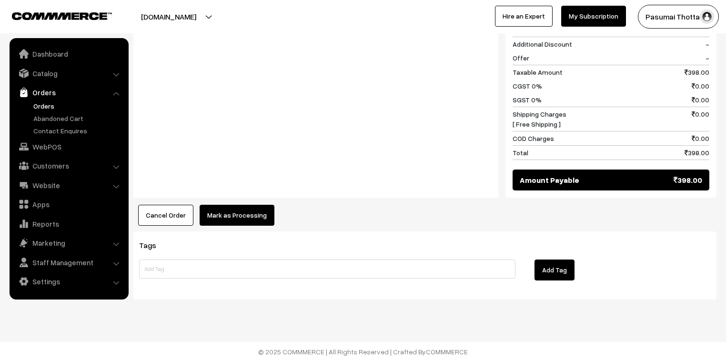
click at [220, 213] on button "Mark as Processing" at bounding box center [237, 215] width 75 height 21
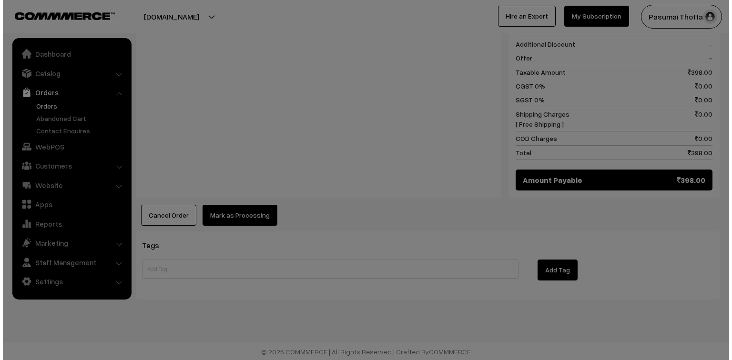
scroll to position [440, 0]
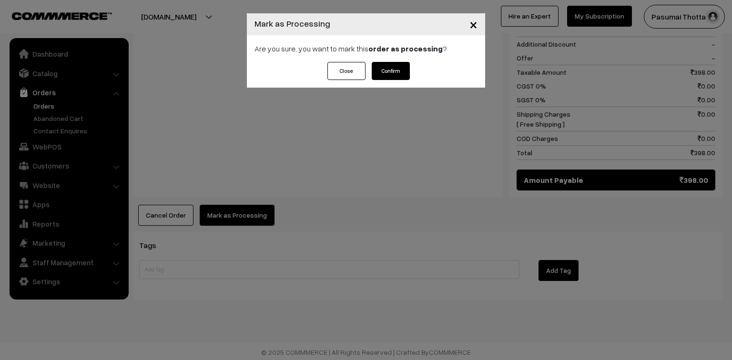
click at [400, 69] on button "Confirm" at bounding box center [391, 71] width 38 height 18
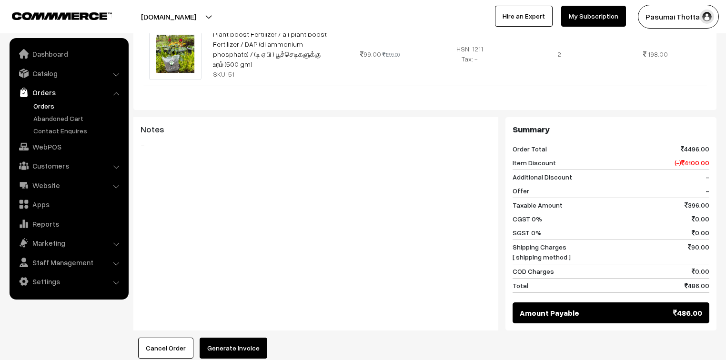
click at [223, 338] on button "Generate Invoice" at bounding box center [234, 348] width 68 height 21
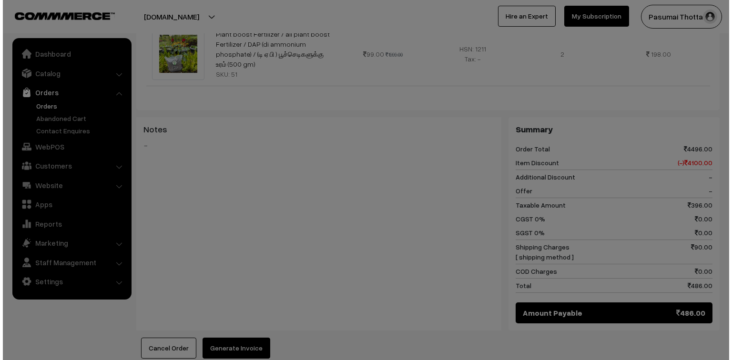
scroll to position [458, 0]
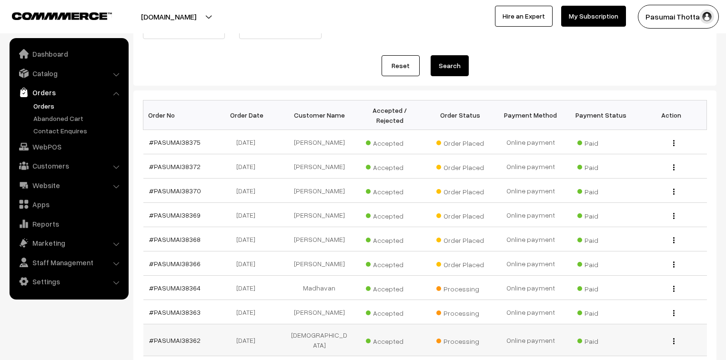
scroll to position [152, 0]
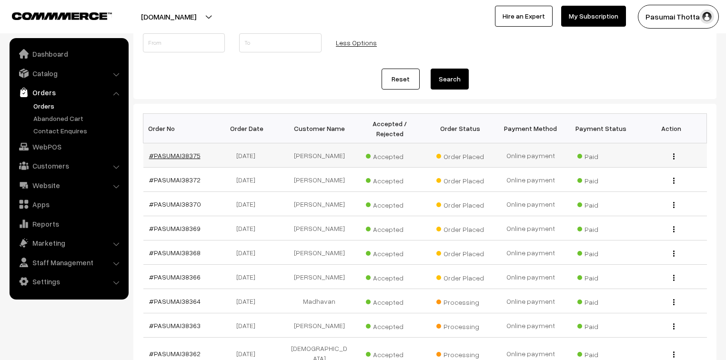
drag, startPoint x: 196, startPoint y: 148, endPoint x: 191, endPoint y: 151, distance: 6.2
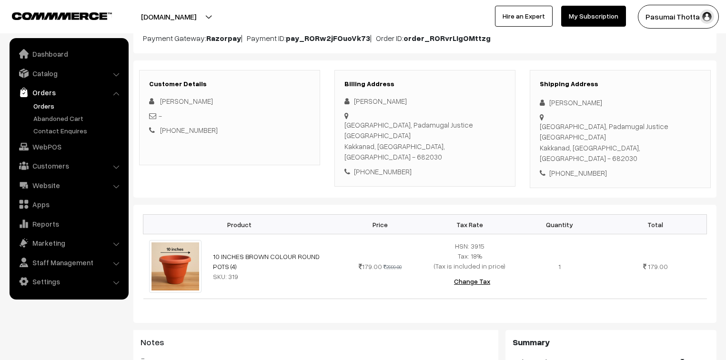
scroll to position [114, 0]
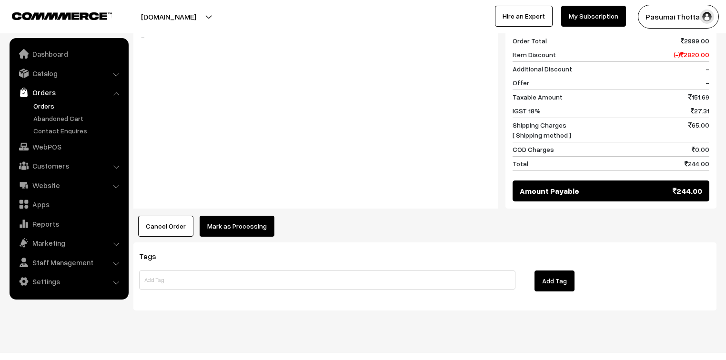
click at [242, 216] on button "Mark as Processing" at bounding box center [237, 226] width 75 height 21
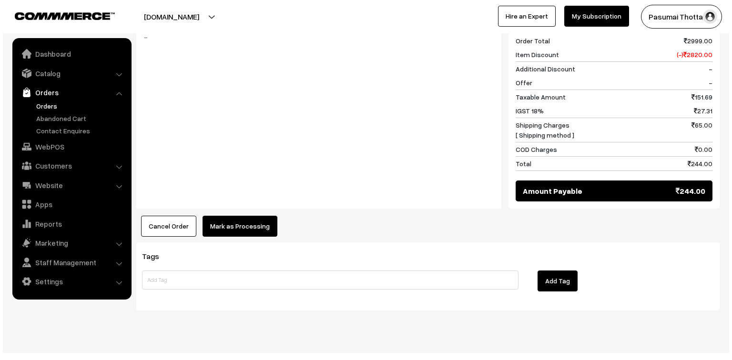
scroll to position [426, 0]
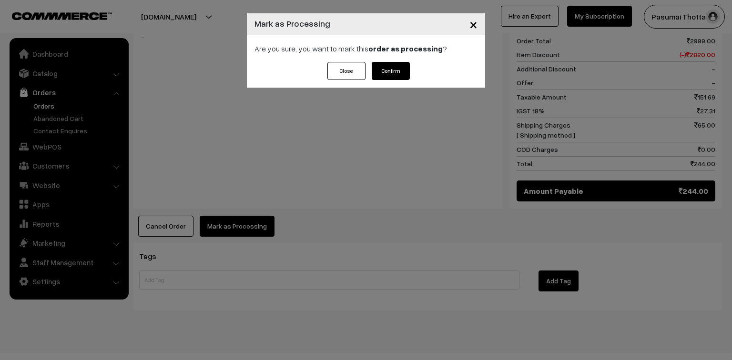
click at [392, 78] on button "Confirm" at bounding box center [391, 71] width 38 height 18
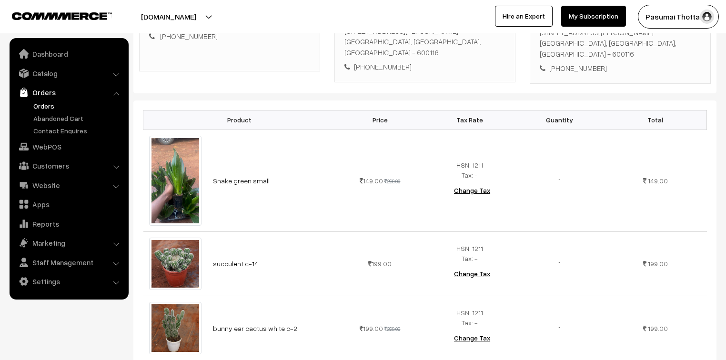
scroll to position [267, 0]
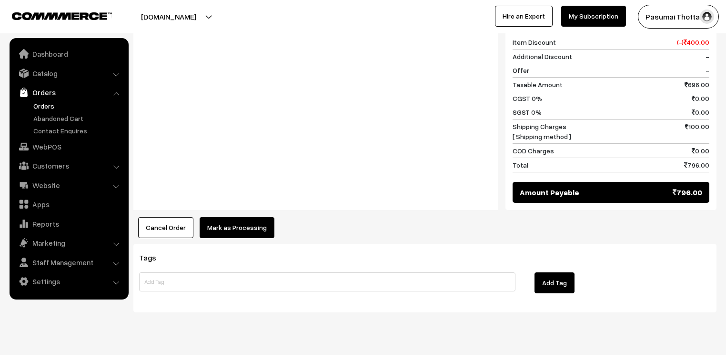
click at [215, 217] on button "Mark as Processing" at bounding box center [237, 227] width 75 height 21
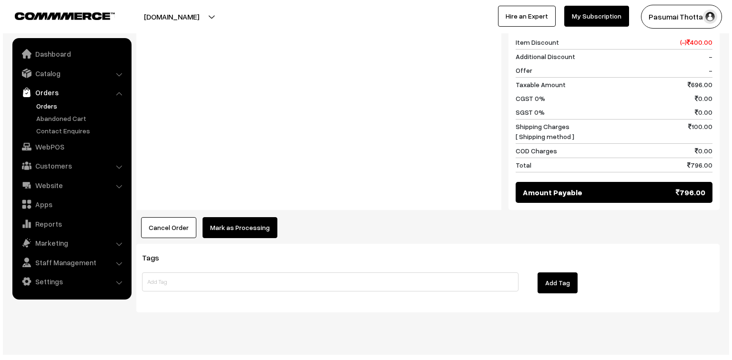
scroll to position [661, 0]
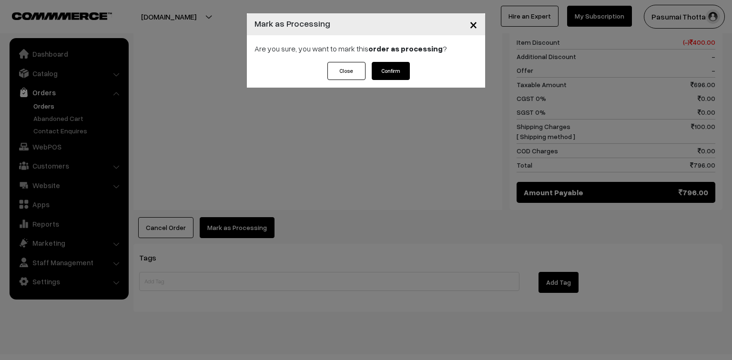
click at [398, 71] on button "Confirm" at bounding box center [391, 71] width 38 height 18
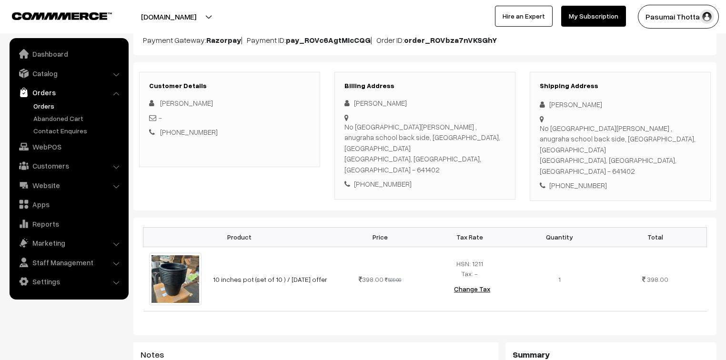
scroll to position [114, 0]
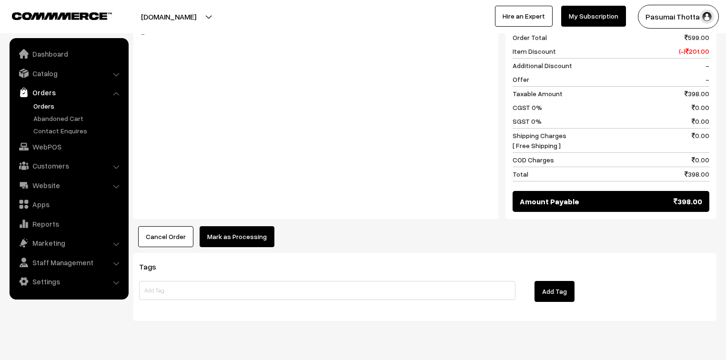
click at [229, 226] on button "Mark as Processing" at bounding box center [237, 236] width 75 height 21
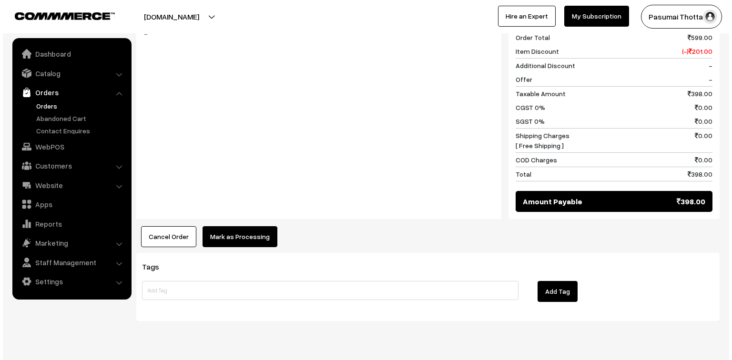
scroll to position [440, 0]
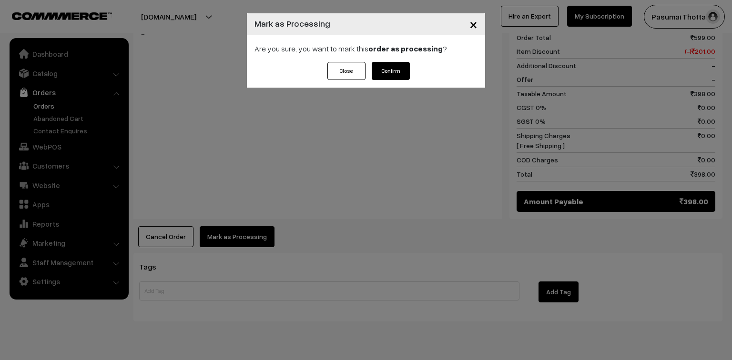
click at [392, 78] on button "Confirm" at bounding box center [391, 71] width 38 height 18
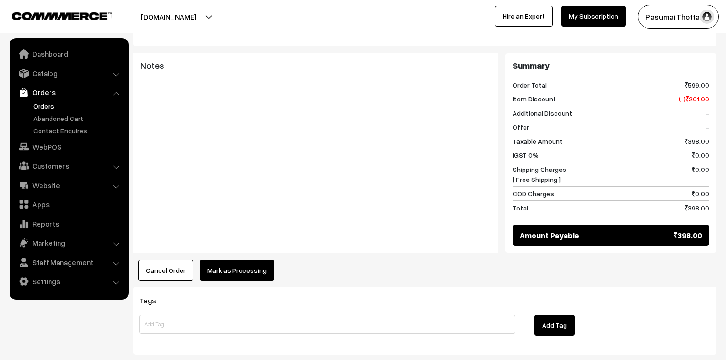
scroll to position [426, 0]
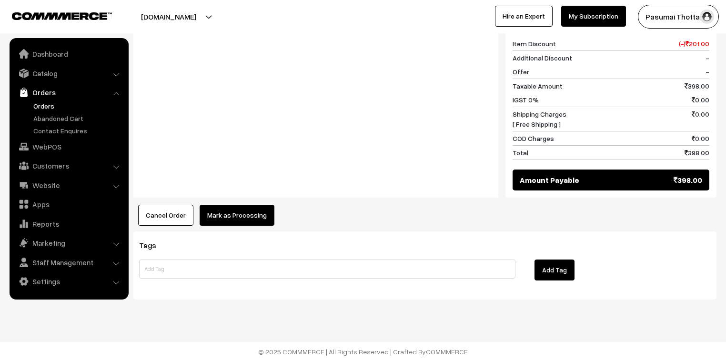
click at [225, 212] on button "Mark as Processing" at bounding box center [237, 215] width 75 height 21
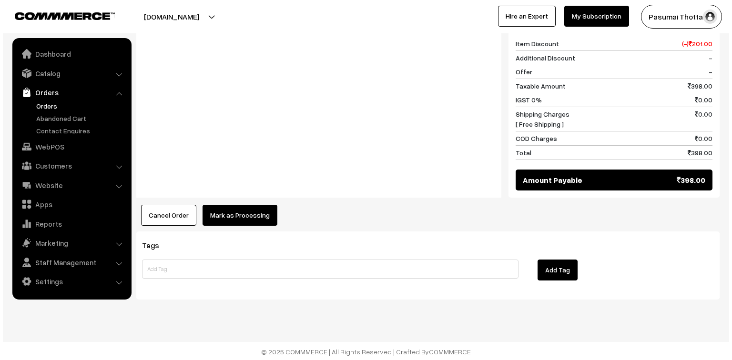
scroll to position [426, 0]
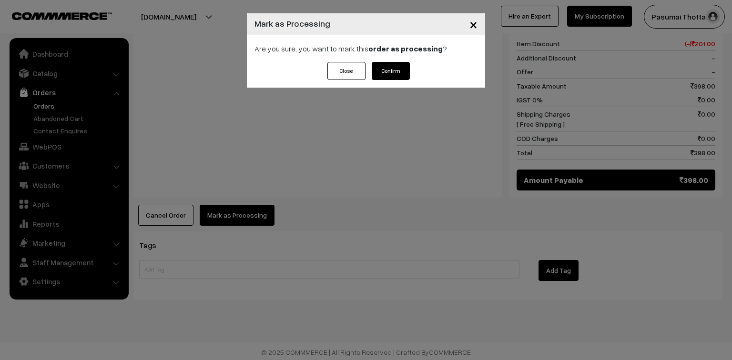
click at [396, 72] on button "Confirm" at bounding box center [391, 71] width 38 height 18
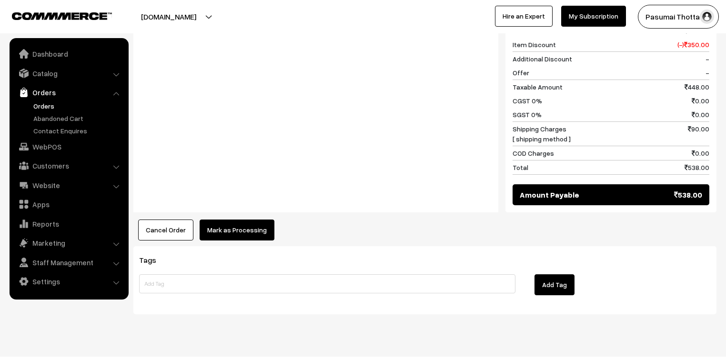
scroll to position [541, 0]
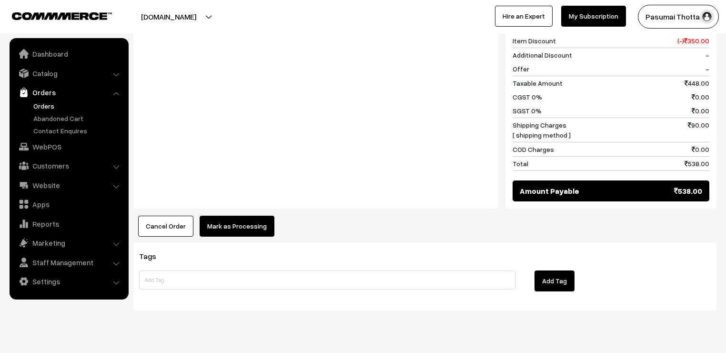
click at [232, 216] on button "Mark as Processing" at bounding box center [237, 226] width 75 height 21
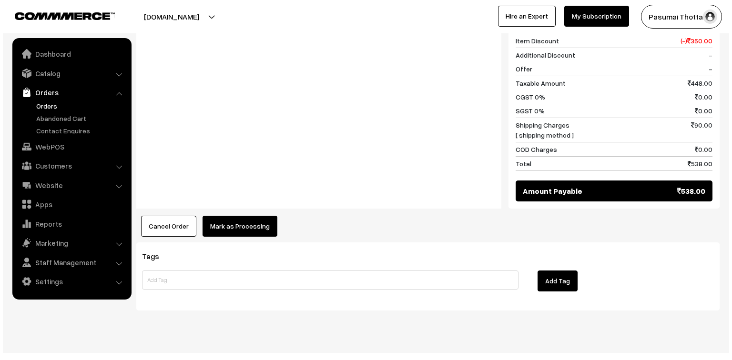
scroll to position [543, 0]
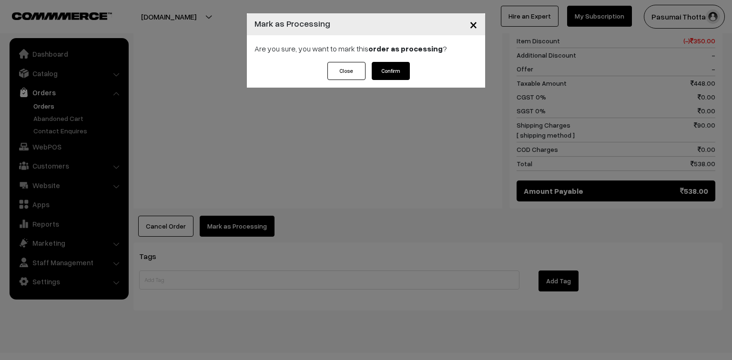
click at [389, 76] on button "Confirm" at bounding box center [391, 71] width 38 height 18
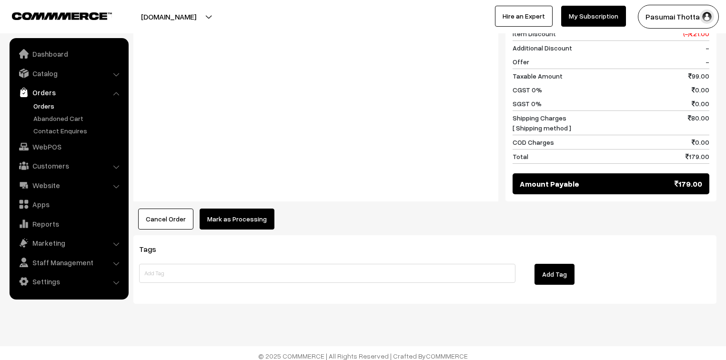
scroll to position [442, 0]
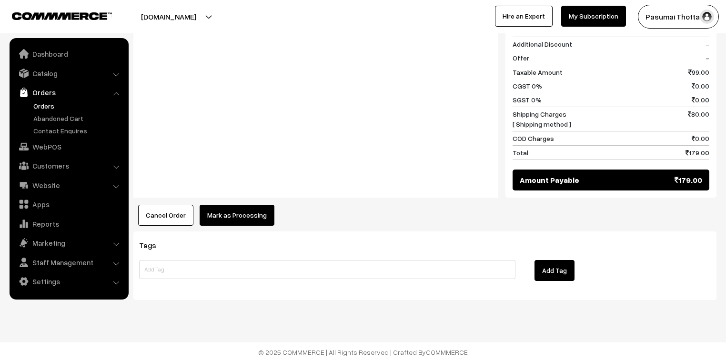
click at [240, 212] on button "Mark as Processing" at bounding box center [237, 215] width 75 height 21
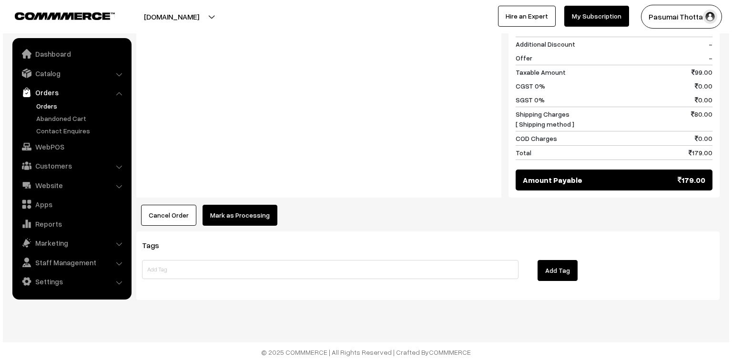
scroll to position [443, 0]
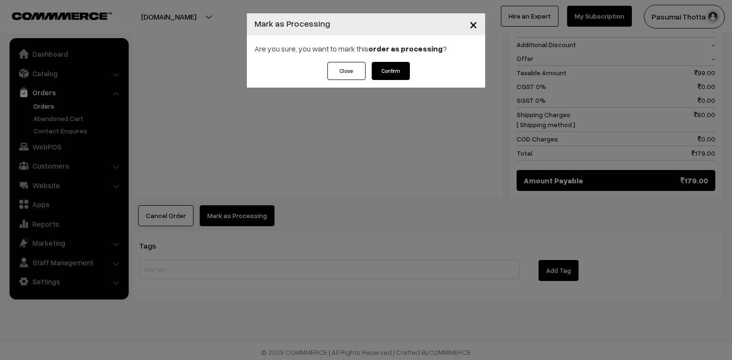
drag, startPoint x: 376, startPoint y: 61, endPoint x: 388, endPoint y: 72, distance: 16.9
click at [376, 61] on div "Are you sure, you want to mark this order as processing ?" at bounding box center [366, 48] width 238 height 27
click at [388, 72] on button "Confirm" at bounding box center [391, 71] width 38 height 18
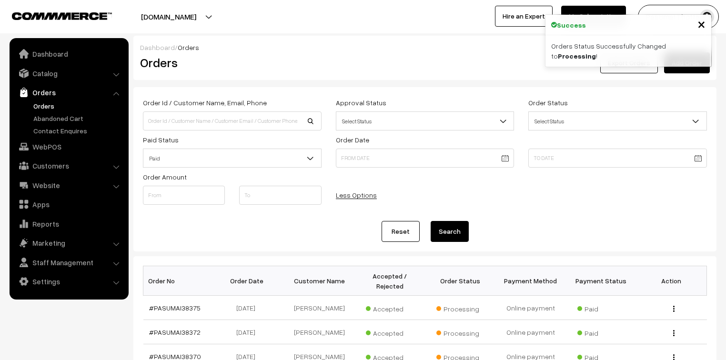
scroll to position [152, 0]
